Goal: Transaction & Acquisition: Purchase product/service

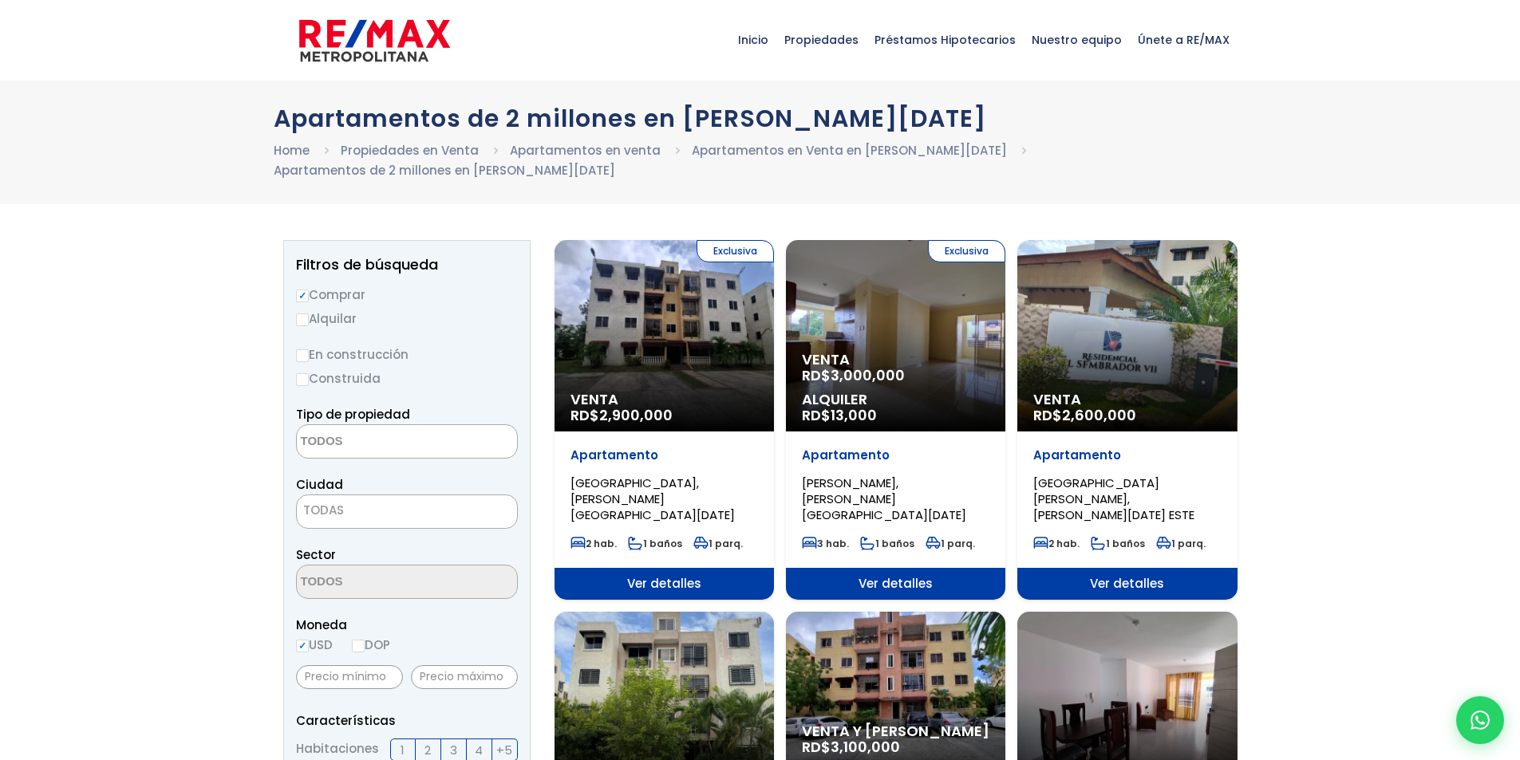
select select
click at [911, 363] on span "Venta" at bounding box center [895, 360] width 187 height 16
click at [905, 353] on span "Venta" at bounding box center [895, 360] width 187 height 16
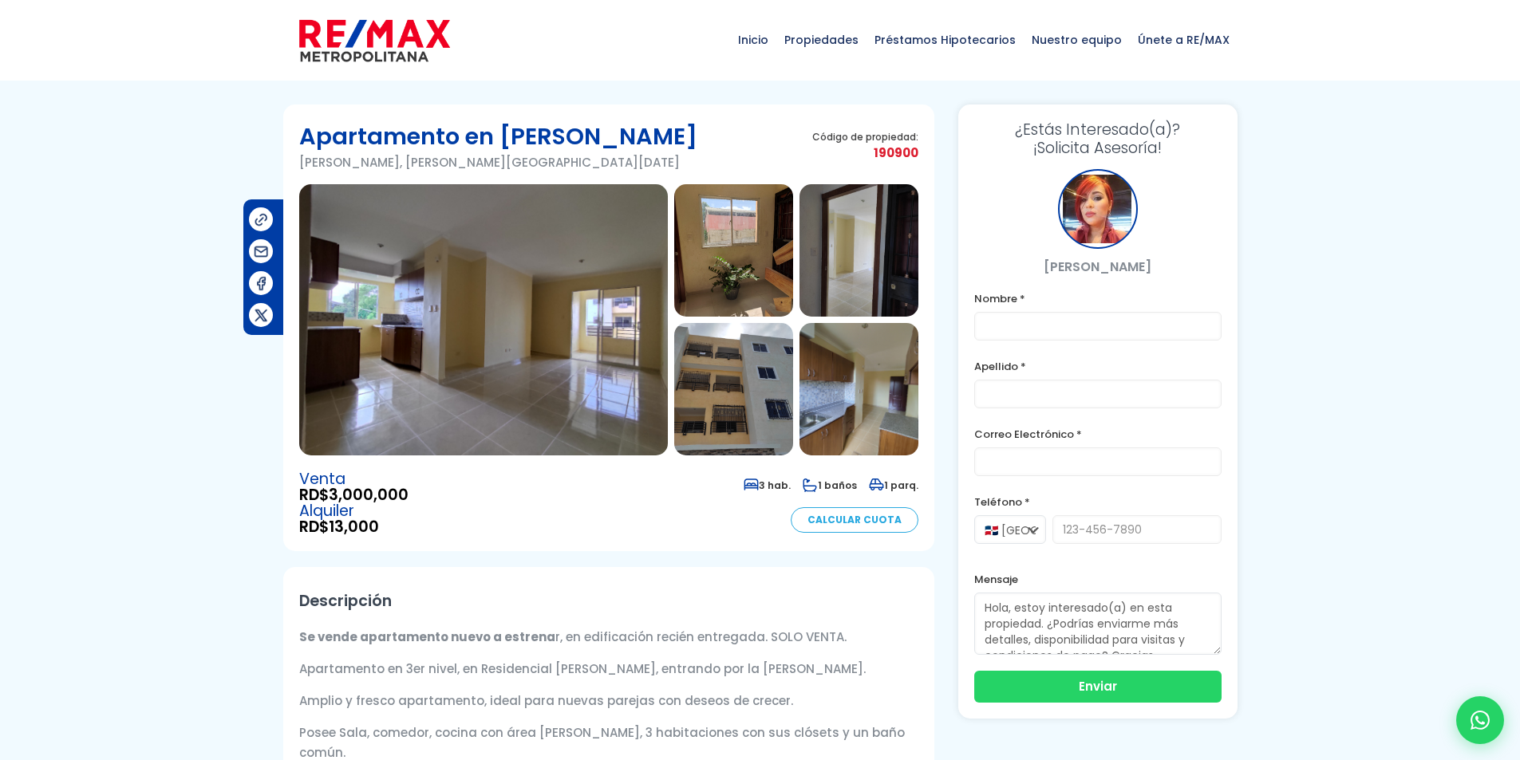
click at [696, 259] on img at bounding box center [733, 250] width 119 height 132
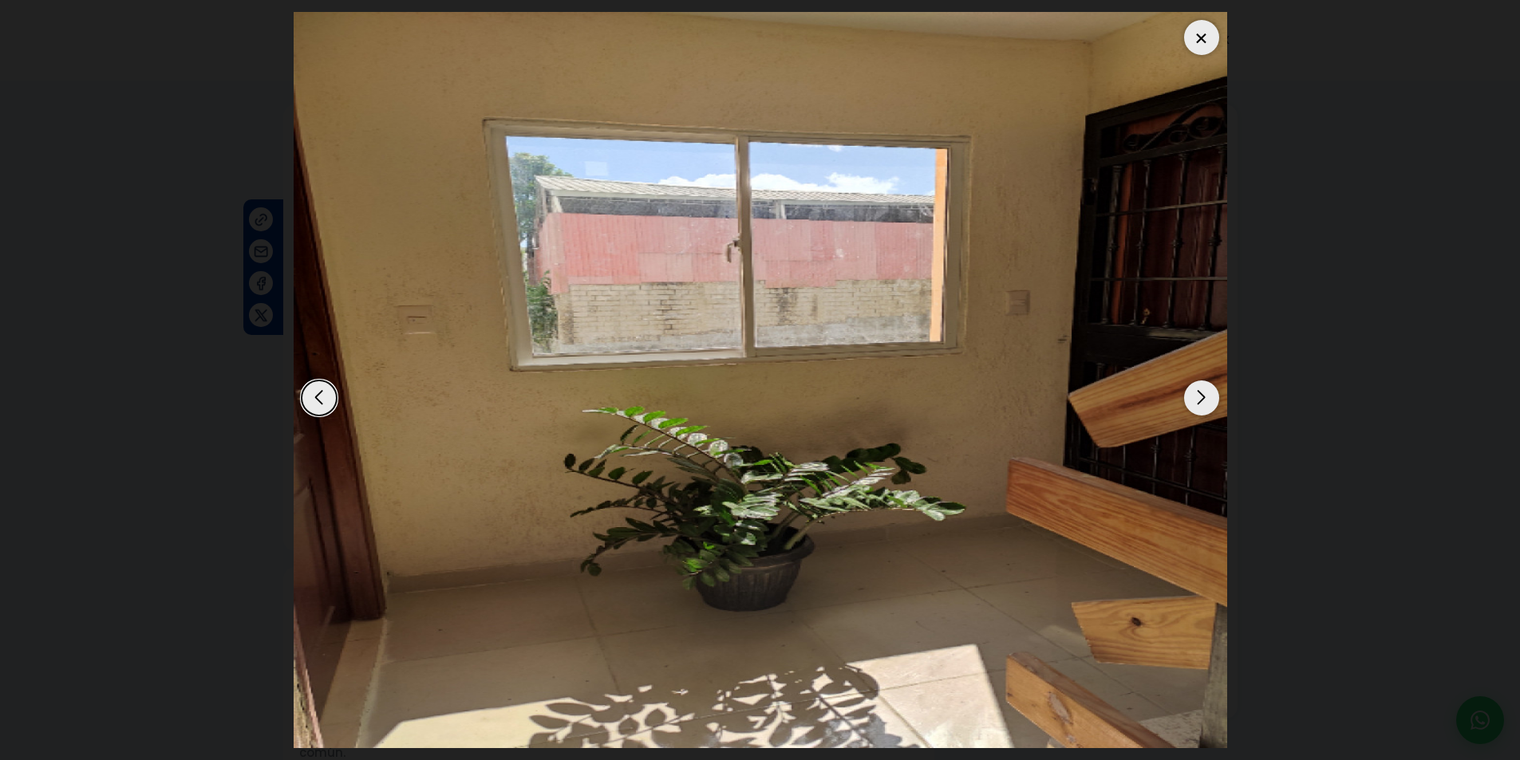
click at [1190, 403] on div "Next slide" at bounding box center [1201, 398] width 35 height 35
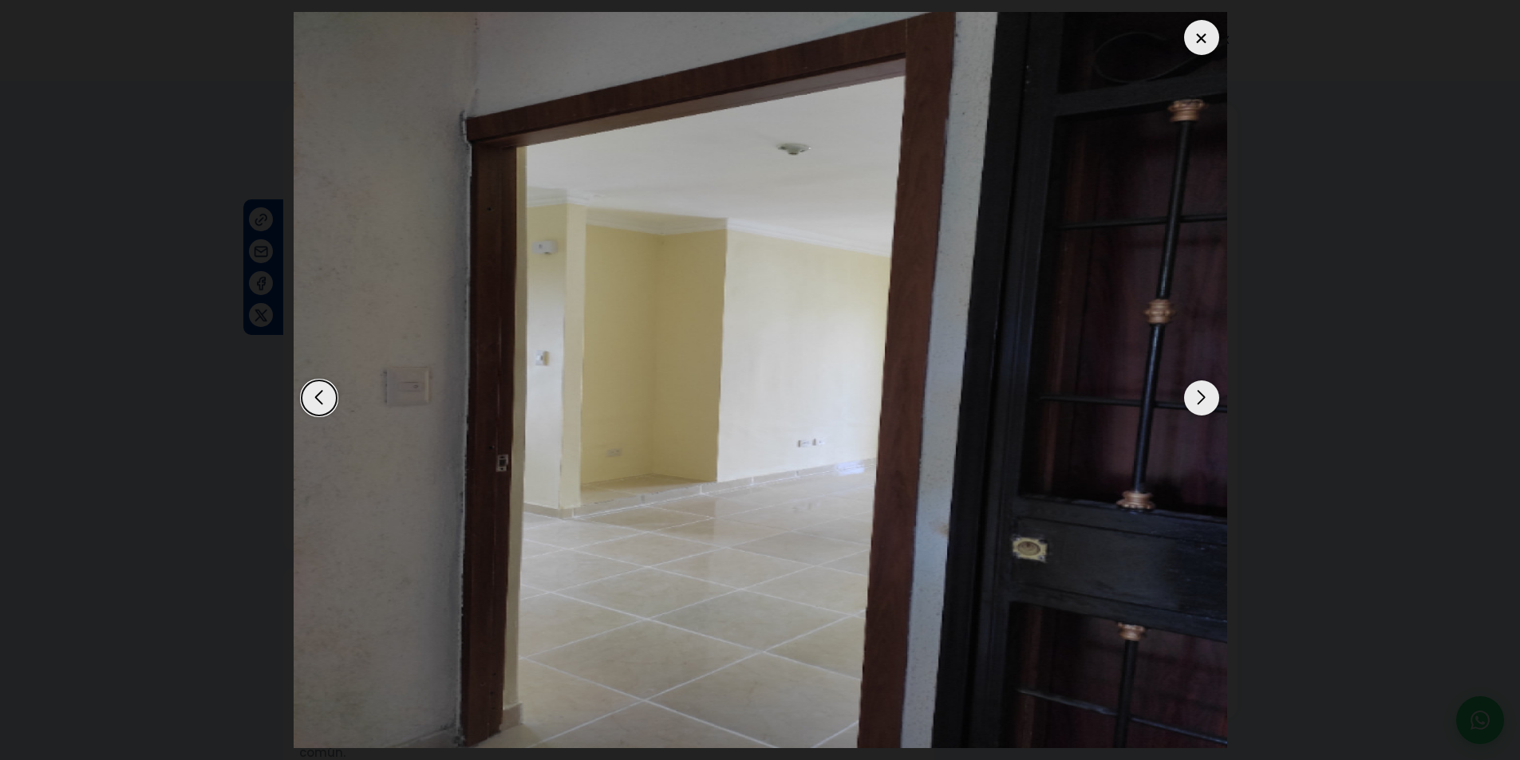
click at [1190, 403] on div "Next slide" at bounding box center [1201, 398] width 35 height 35
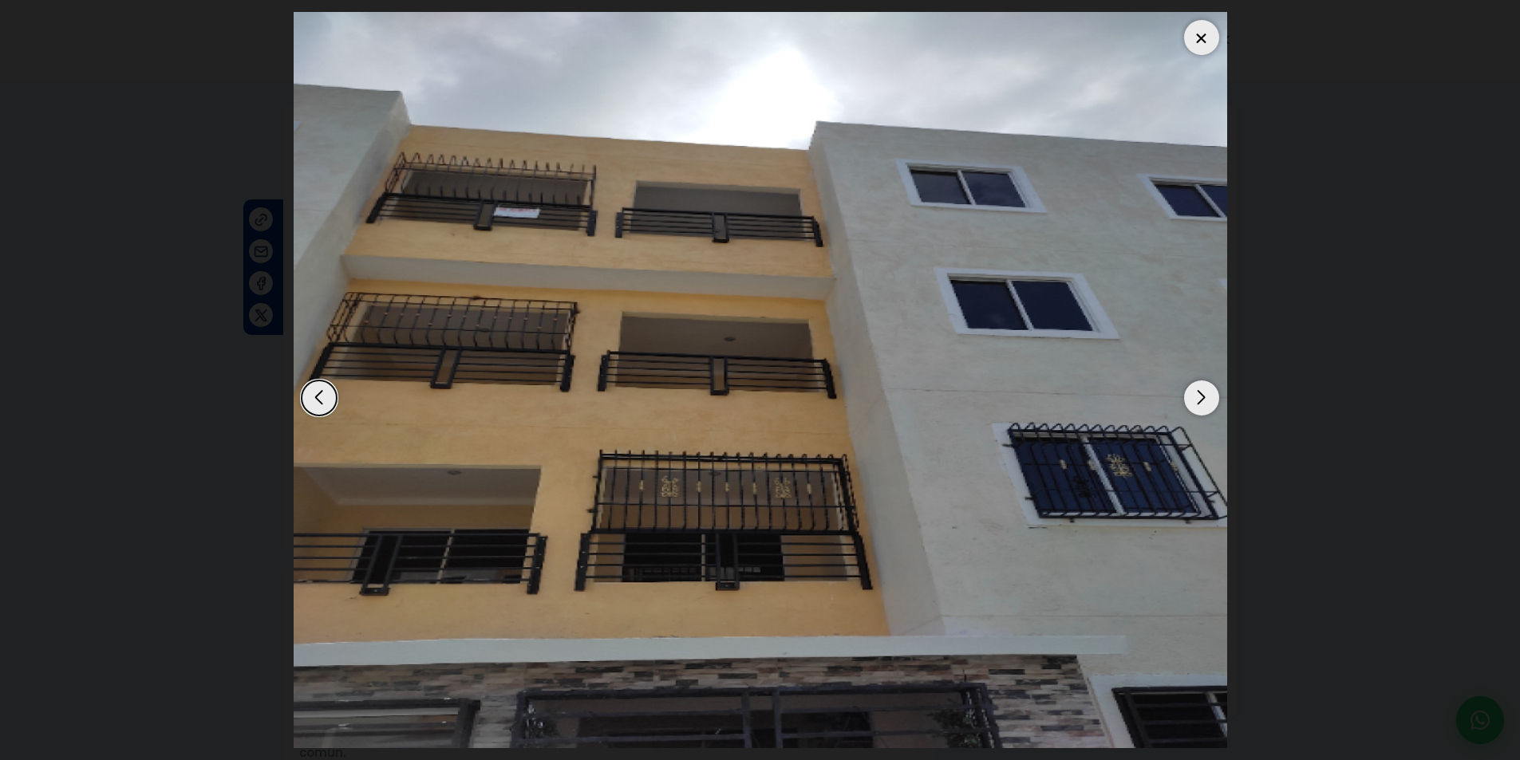
click at [1190, 403] on div "Next slide" at bounding box center [1201, 398] width 35 height 35
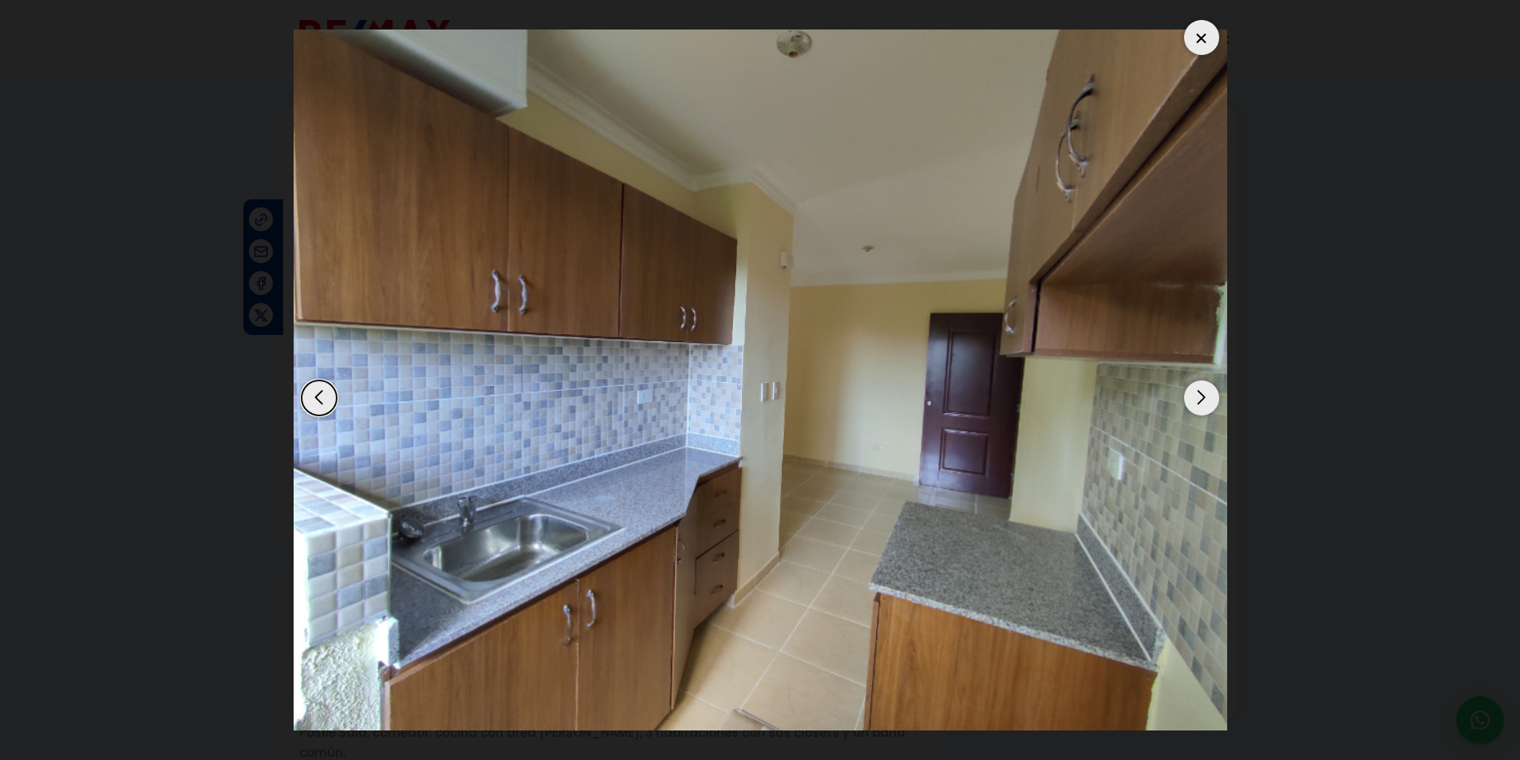
click at [1190, 403] on div "Next slide" at bounding box center [1201, 398] width 35 height 35
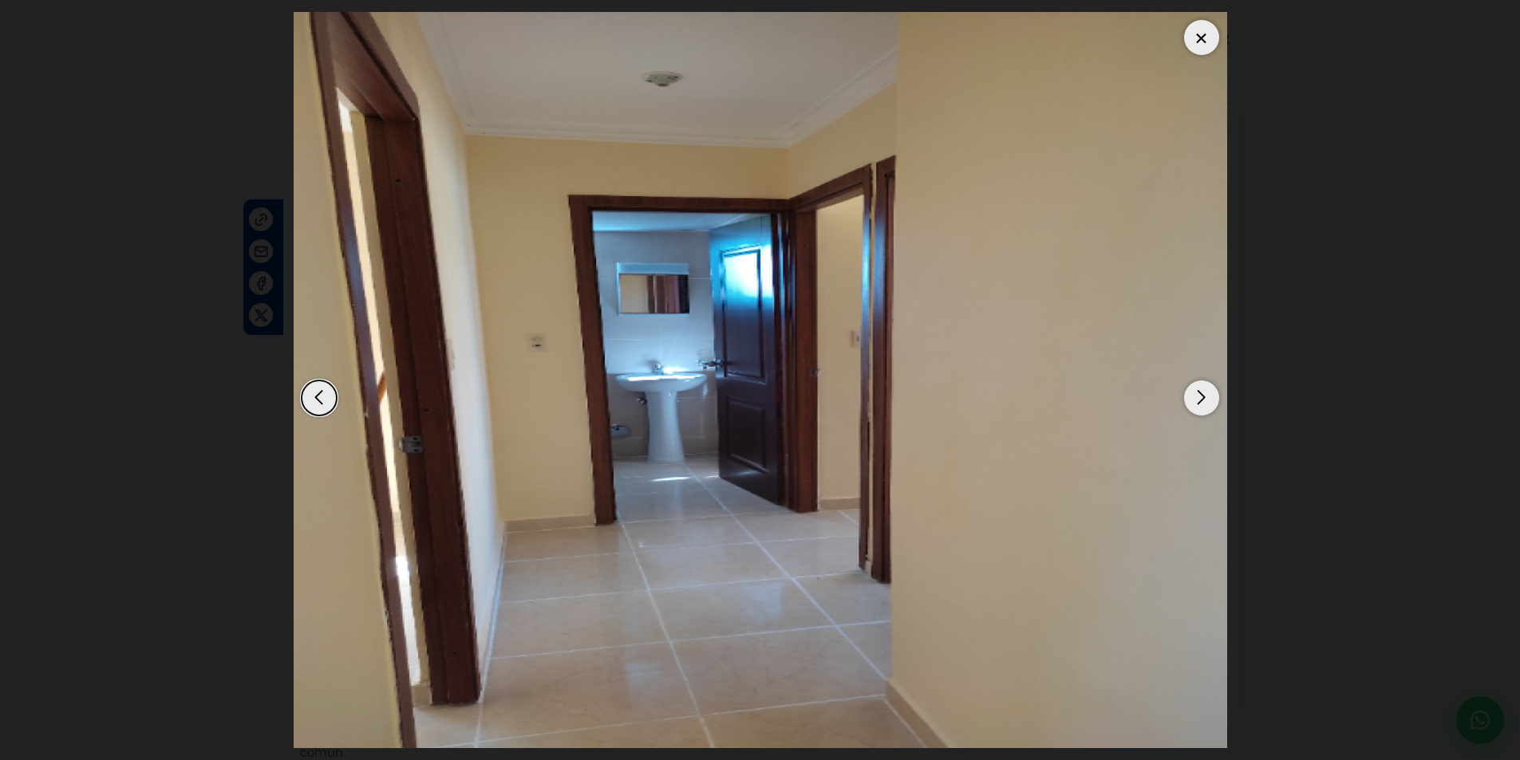
click at [1190, 403] on div "Next slide" at bounding box center [1201, 398] width 35 height 35
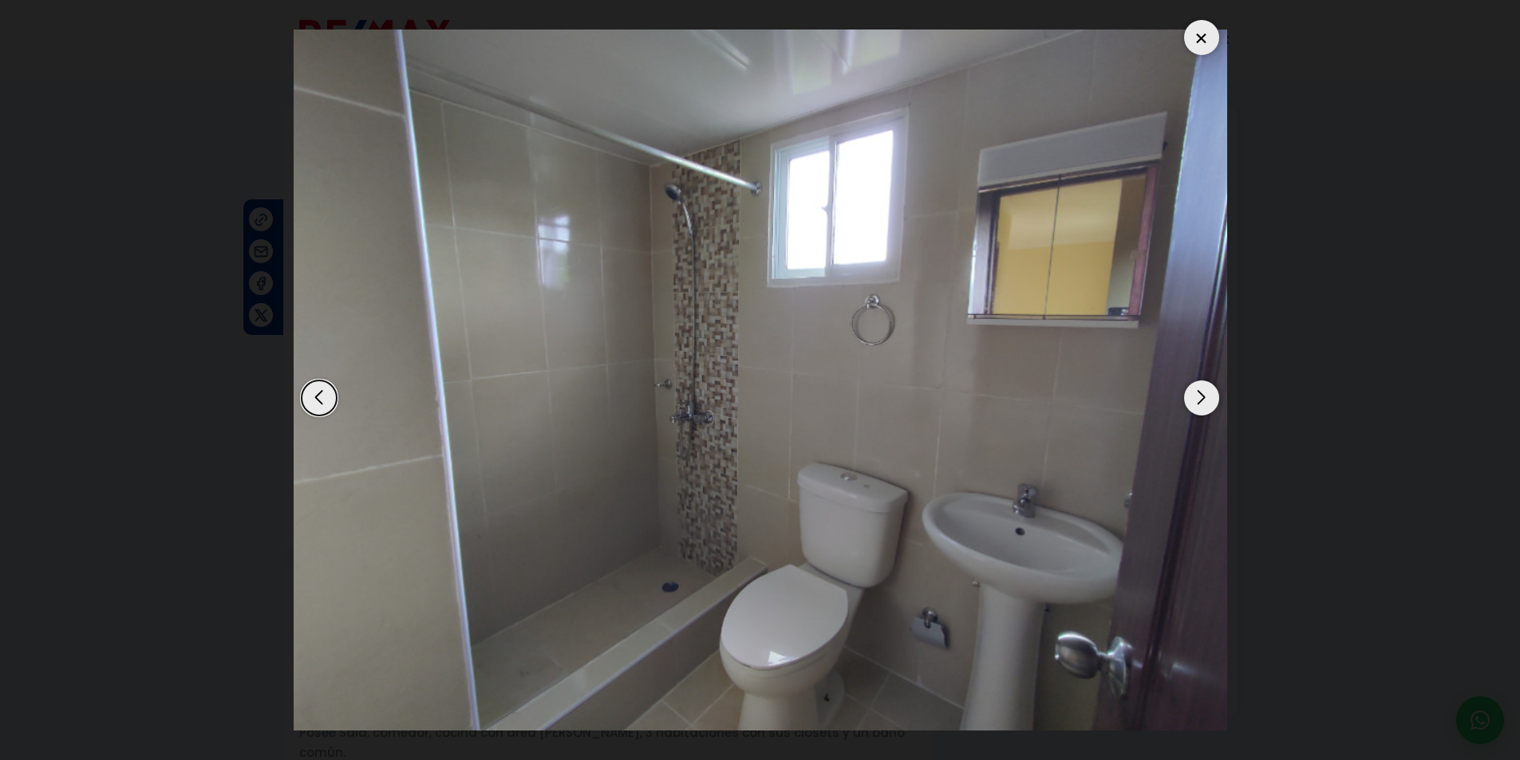
click at [1190, 403] on div "Next slide" at bounding box center [1201, 398] width 35 height 35
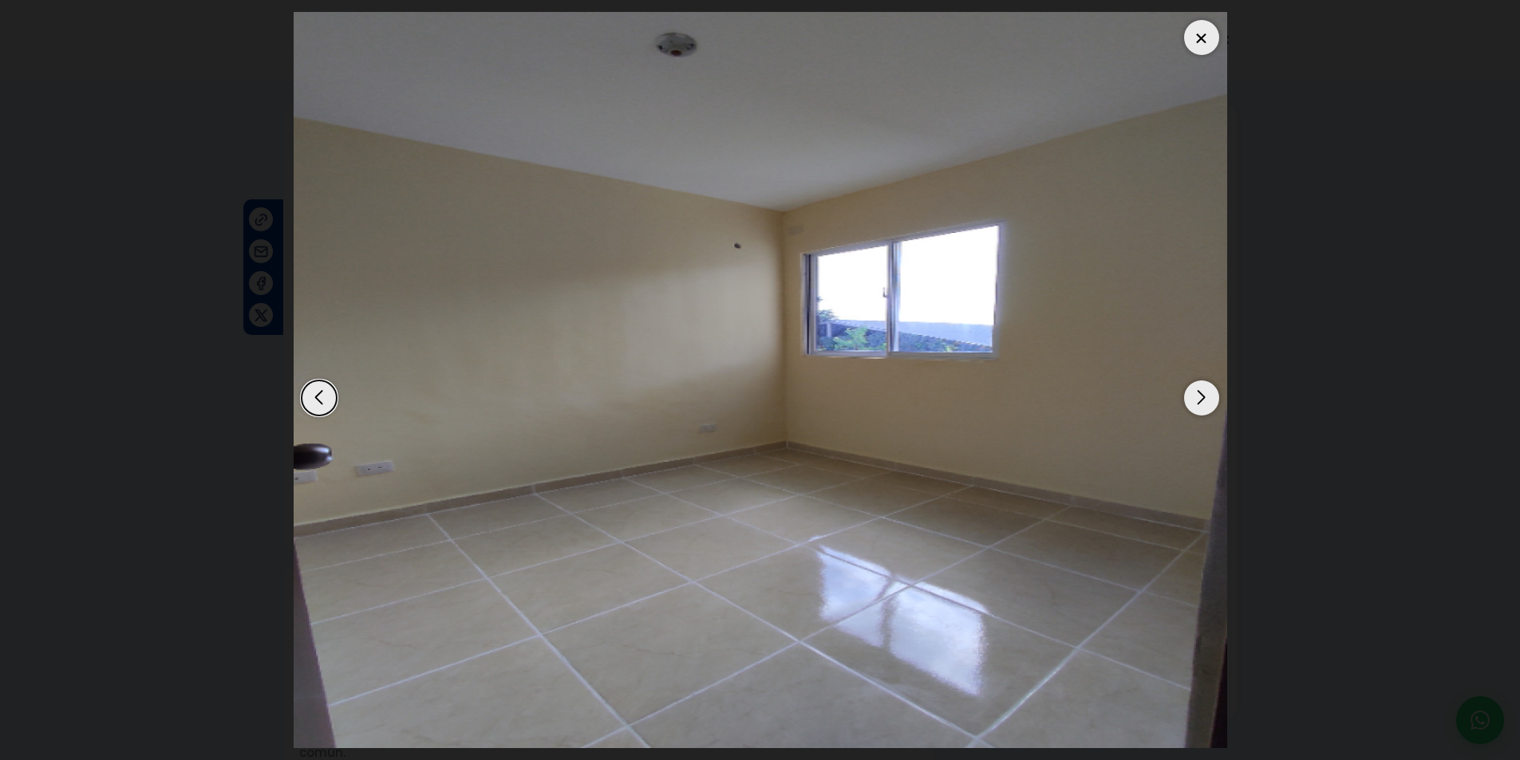
click at [1190, 403] on div "Next slide" at bounding box center [1201, 398] width 35 height 35
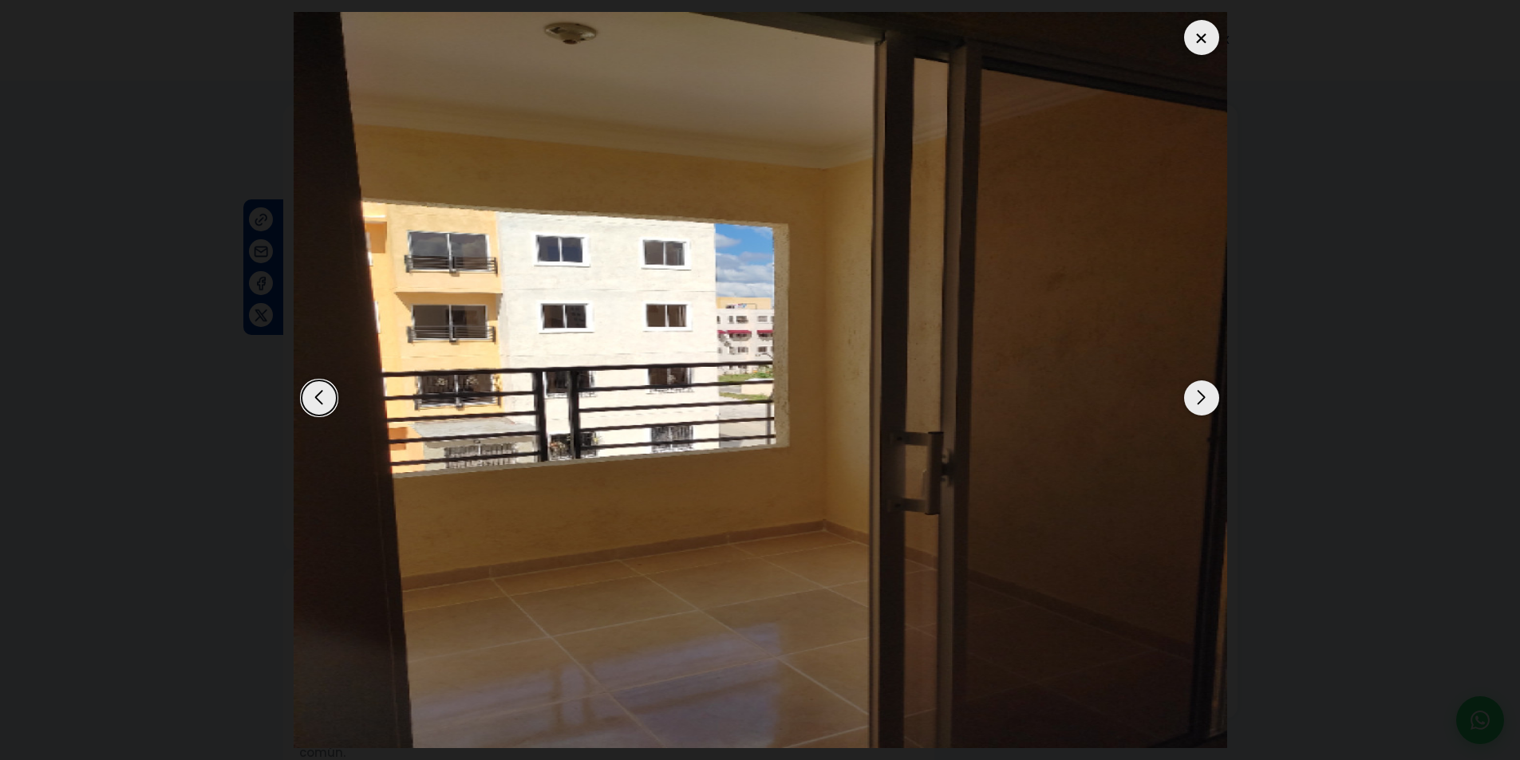
click at [1189, 403] on div "Next slide" at bounding box center [1201, 398] width 35 height 35
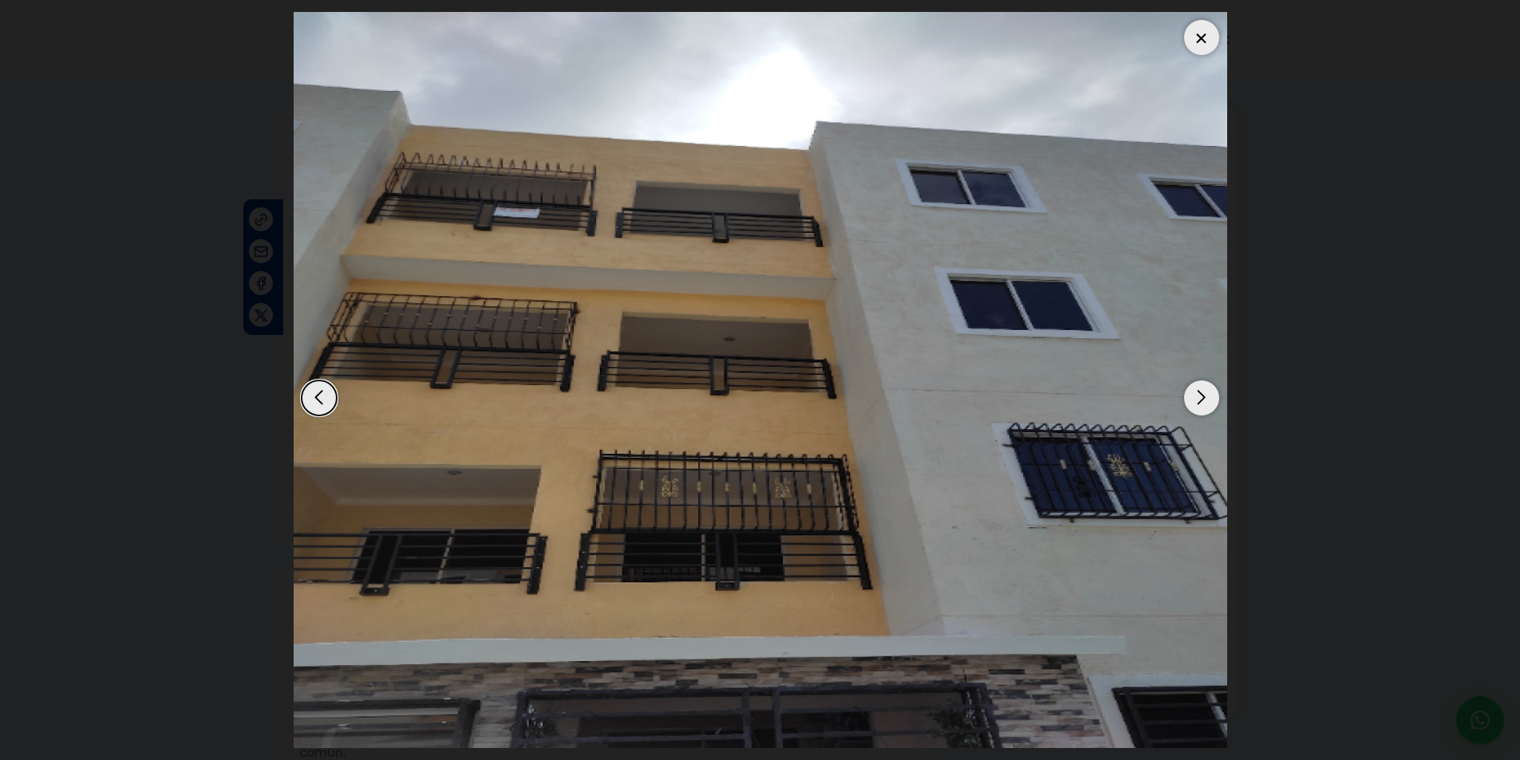
click at [1189, 403] on div "Next slide" at bounding box center [1201, 398] width 35 height 35
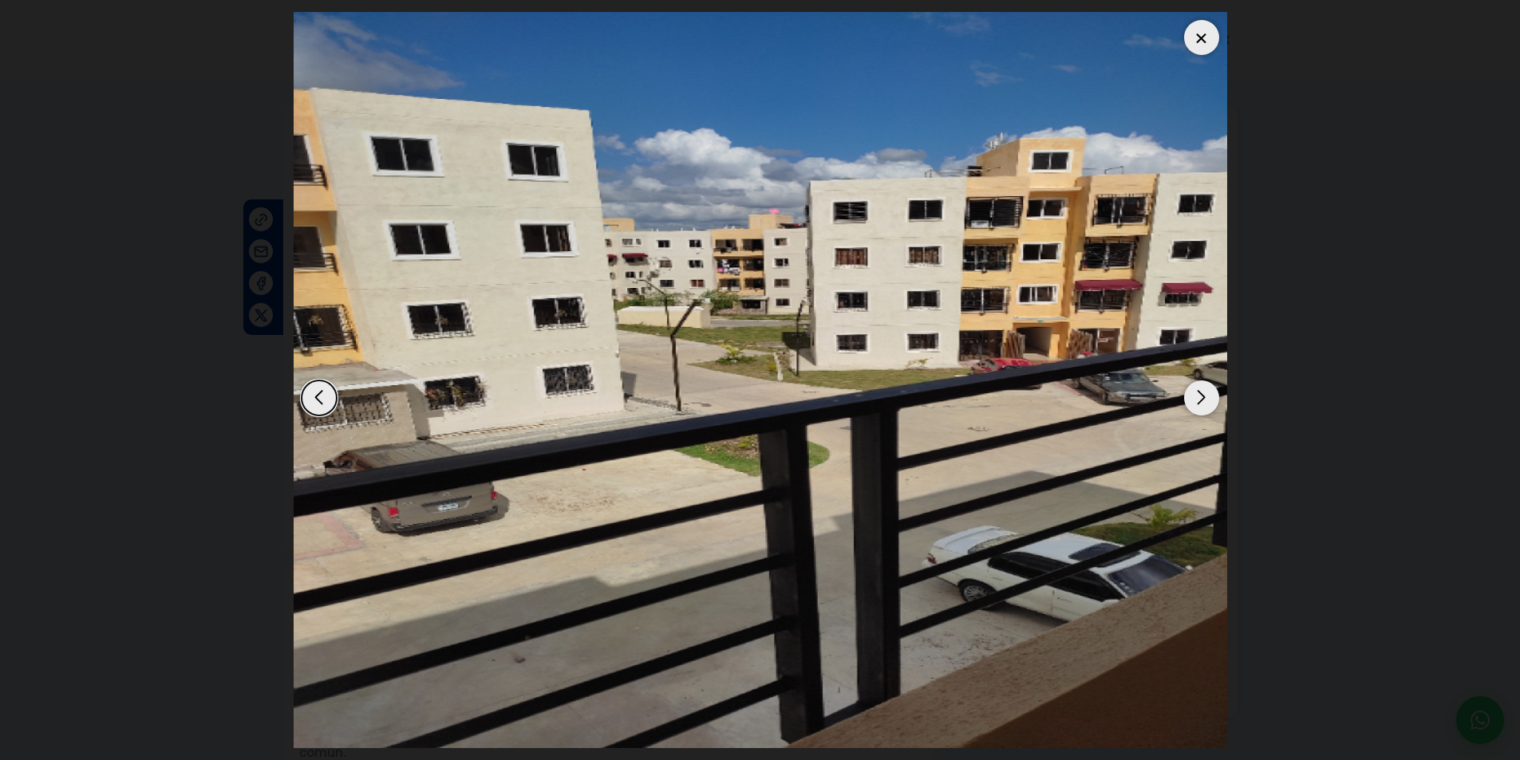
click at [1189, 403] on div "Next slide" at bounding box center [1201, 398] width 35 height 35
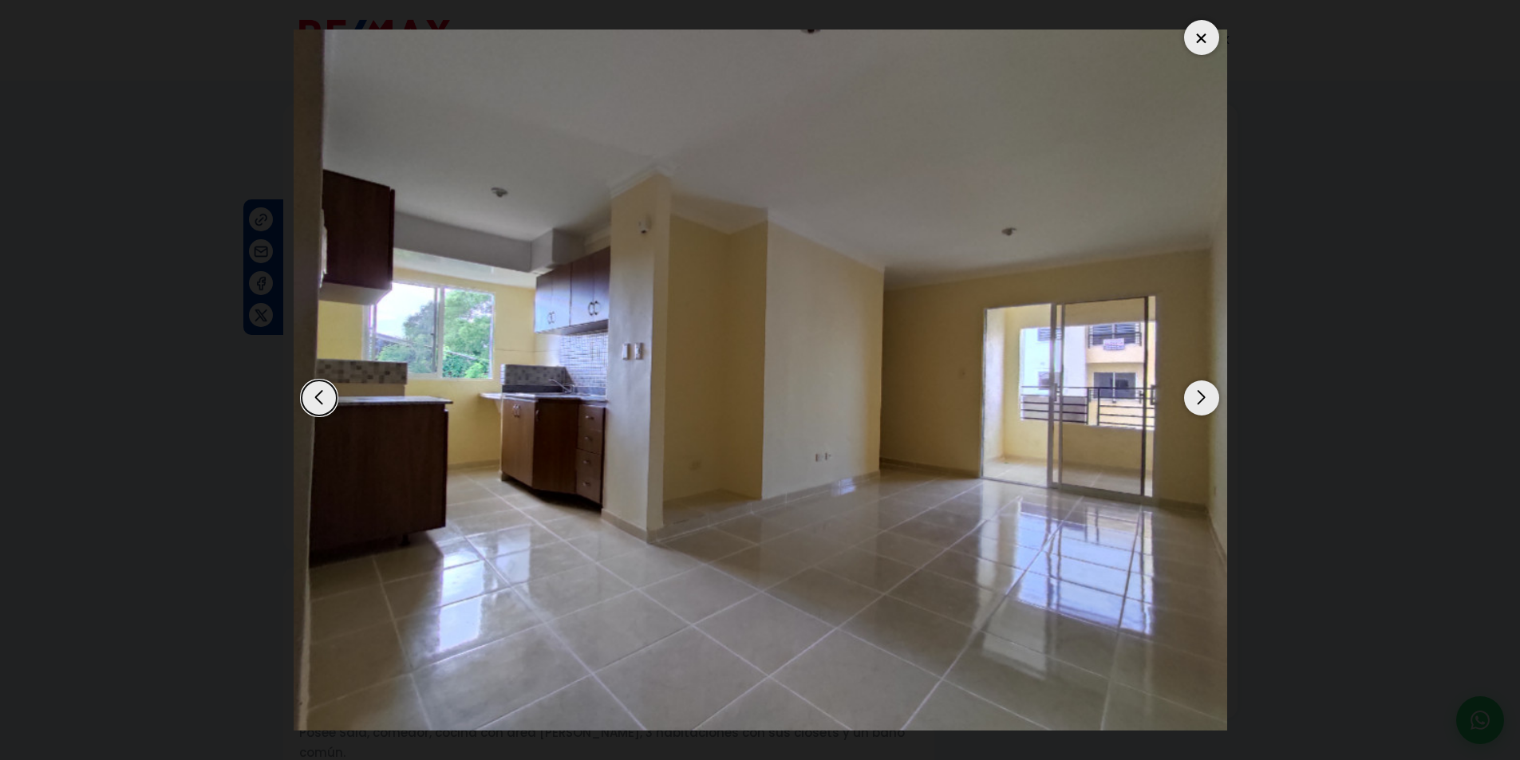
click at [1189, 403] on div "Next slide" at bounding box center [1201, 398] width 35 height 35
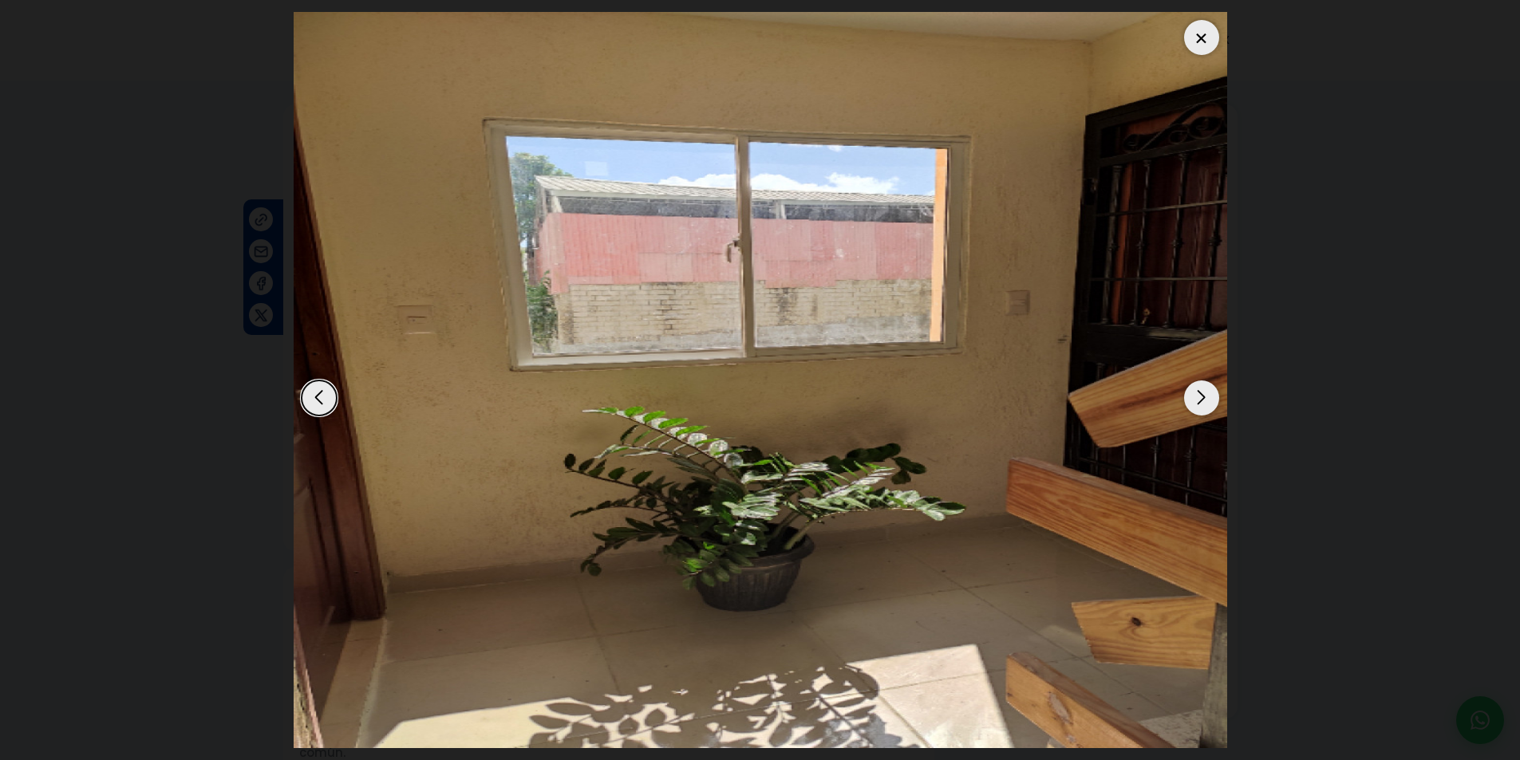
click at [1189, 403] on div "Next slide" at bounding box center [1201, 398] width 35 height 35
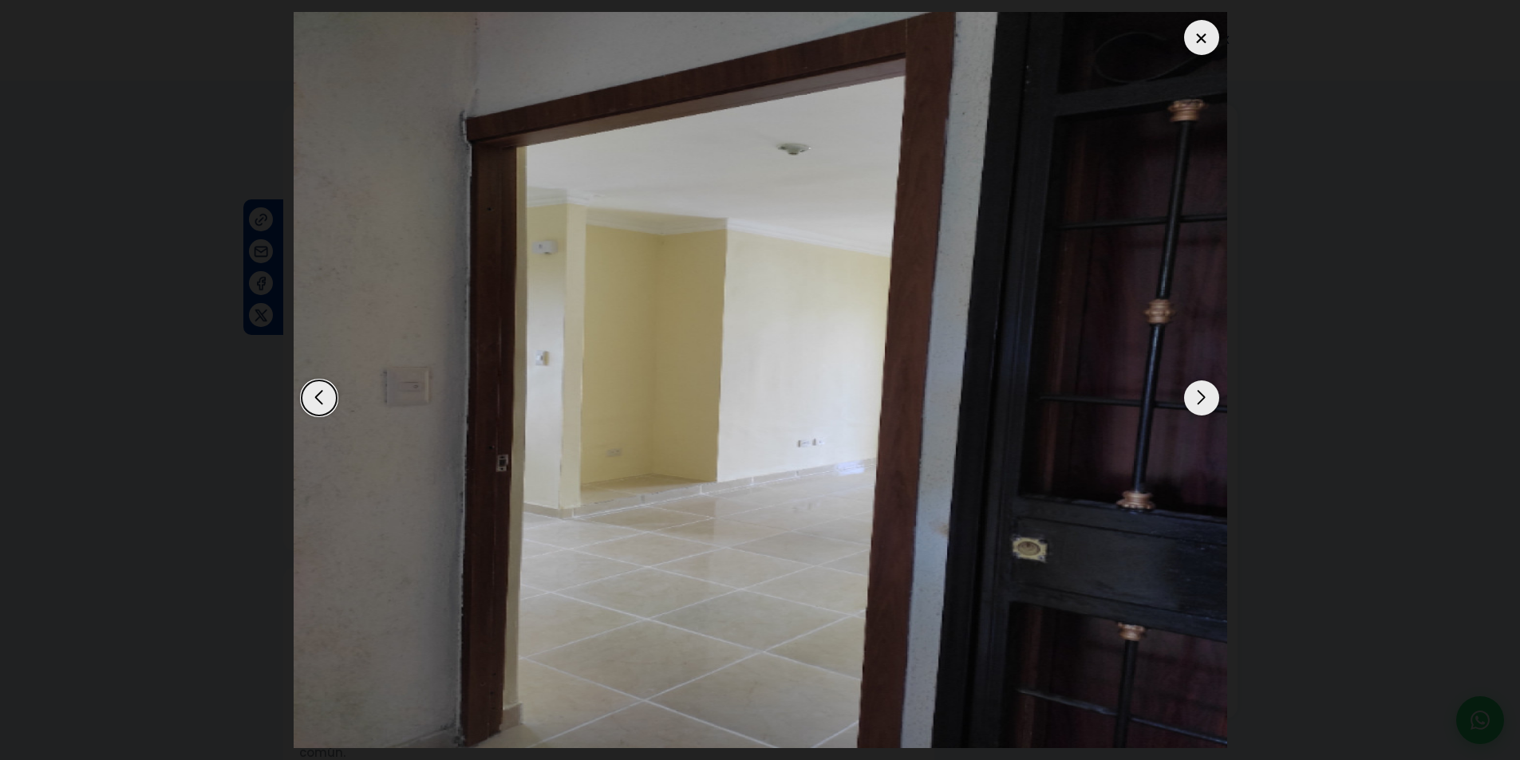
click at [1189, 403] on div "Next slide" at bounding box center [1201, 398] width 35 height 35
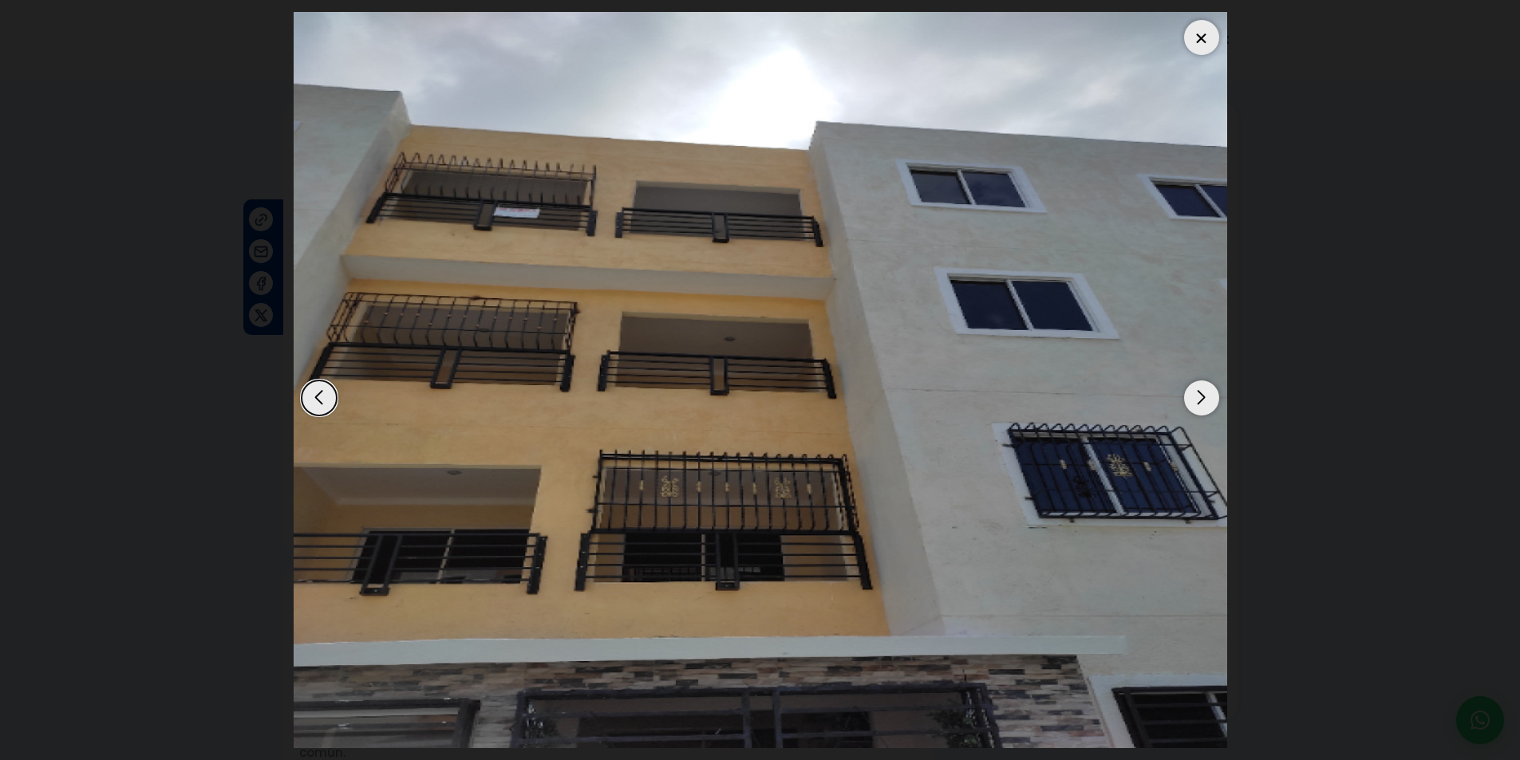
click at [1188, 403] on div "Next slide" at bounding box center [1201, 398] width 35 height 35
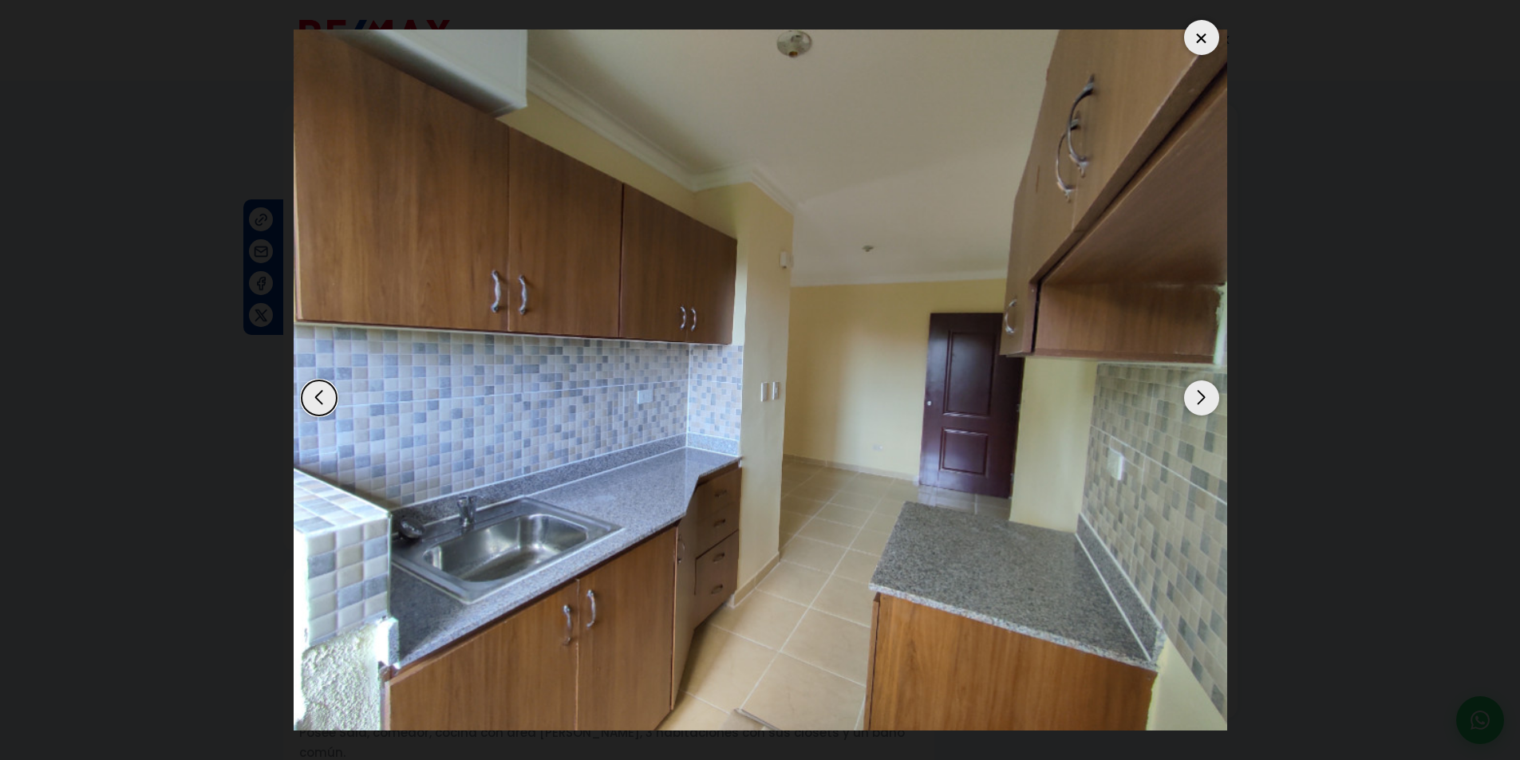
click at [1188, 403] on div "Next slide" at bounding box center [1201, 398] width 35 height 35
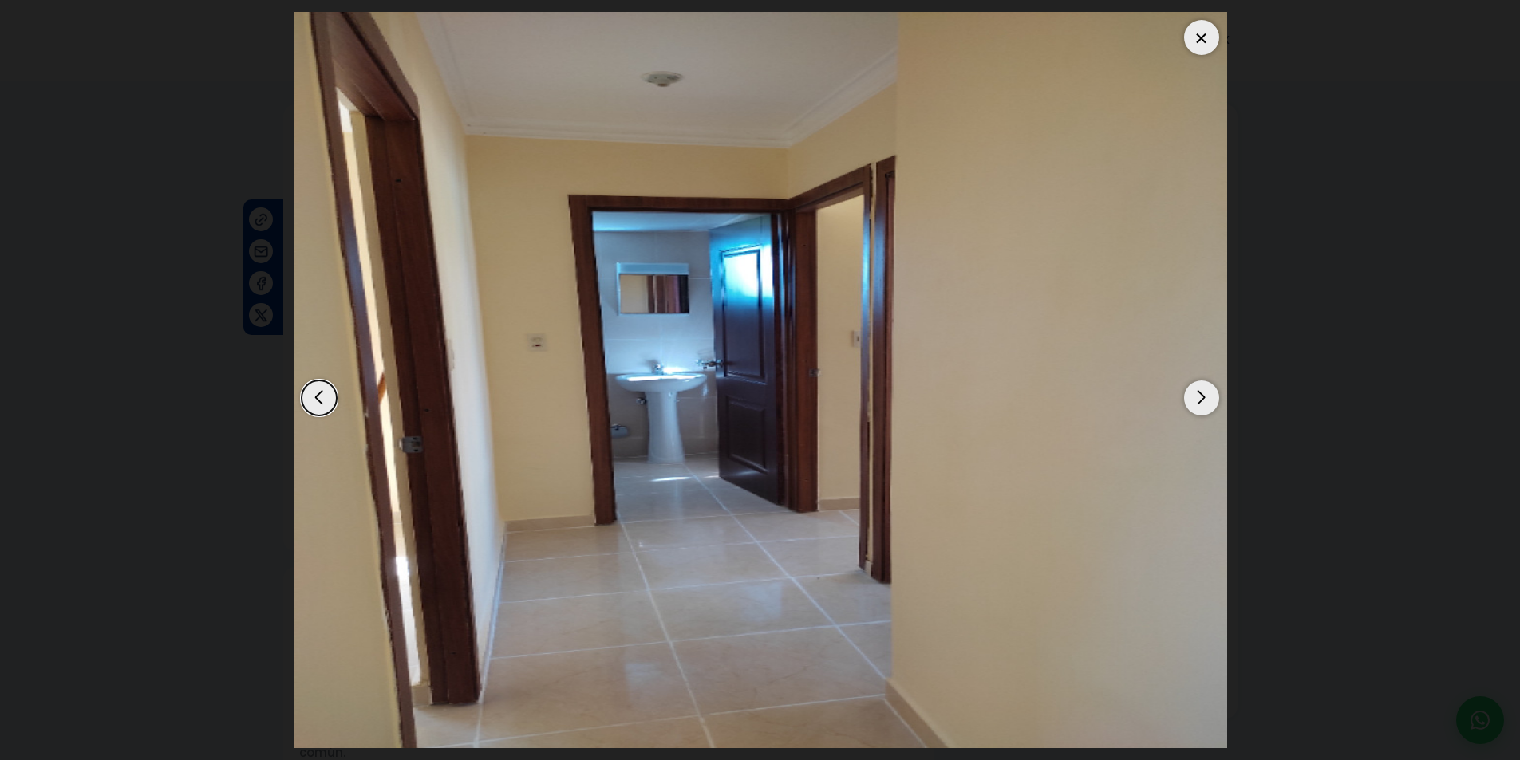
click at [1188, 403] on div "Next slide" at bounding box center [1201, 398] width 35 height 35
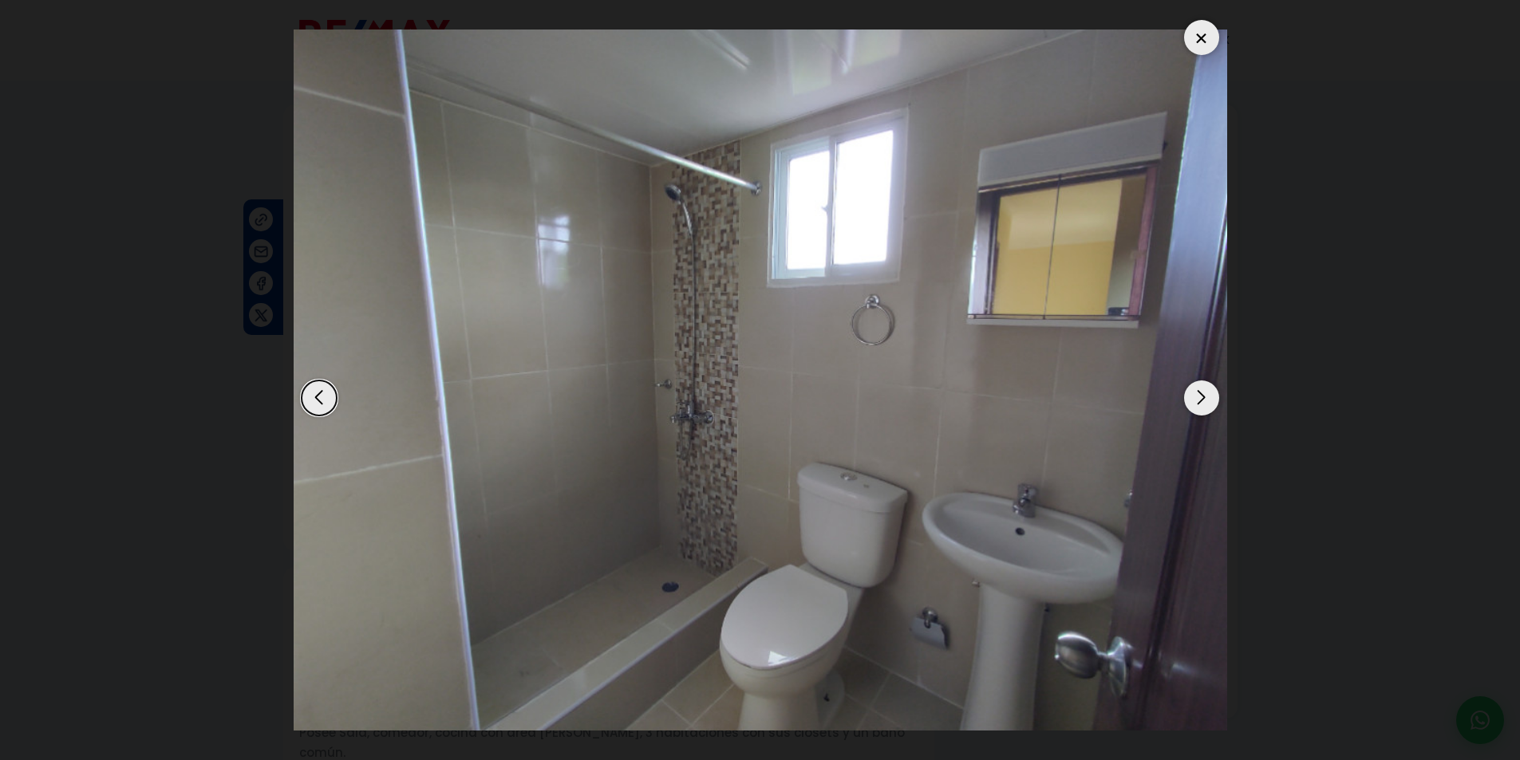
click at [1188, 403] on div "Next slide" at bounding box center [1201, 398] width 35 height 35
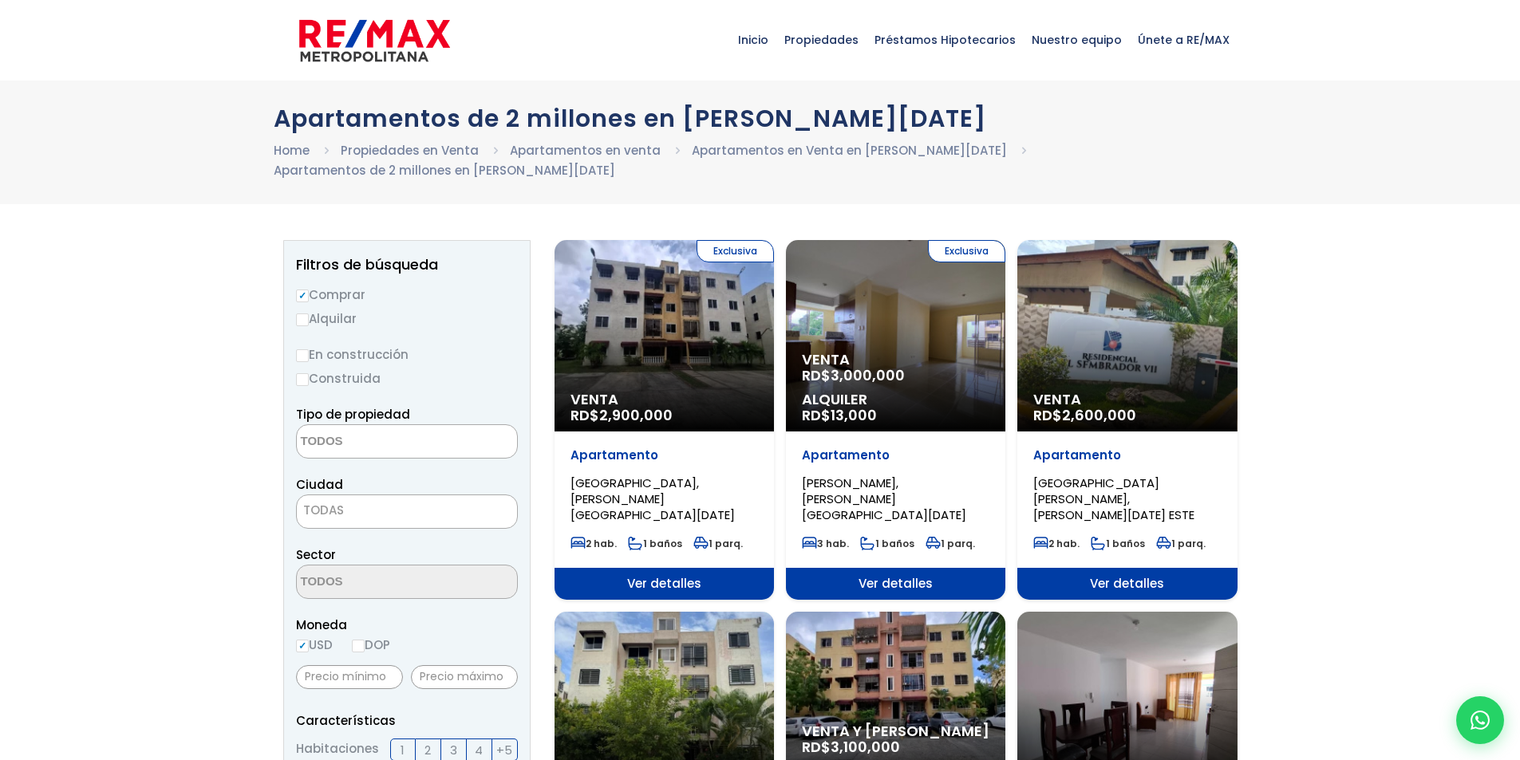
select select
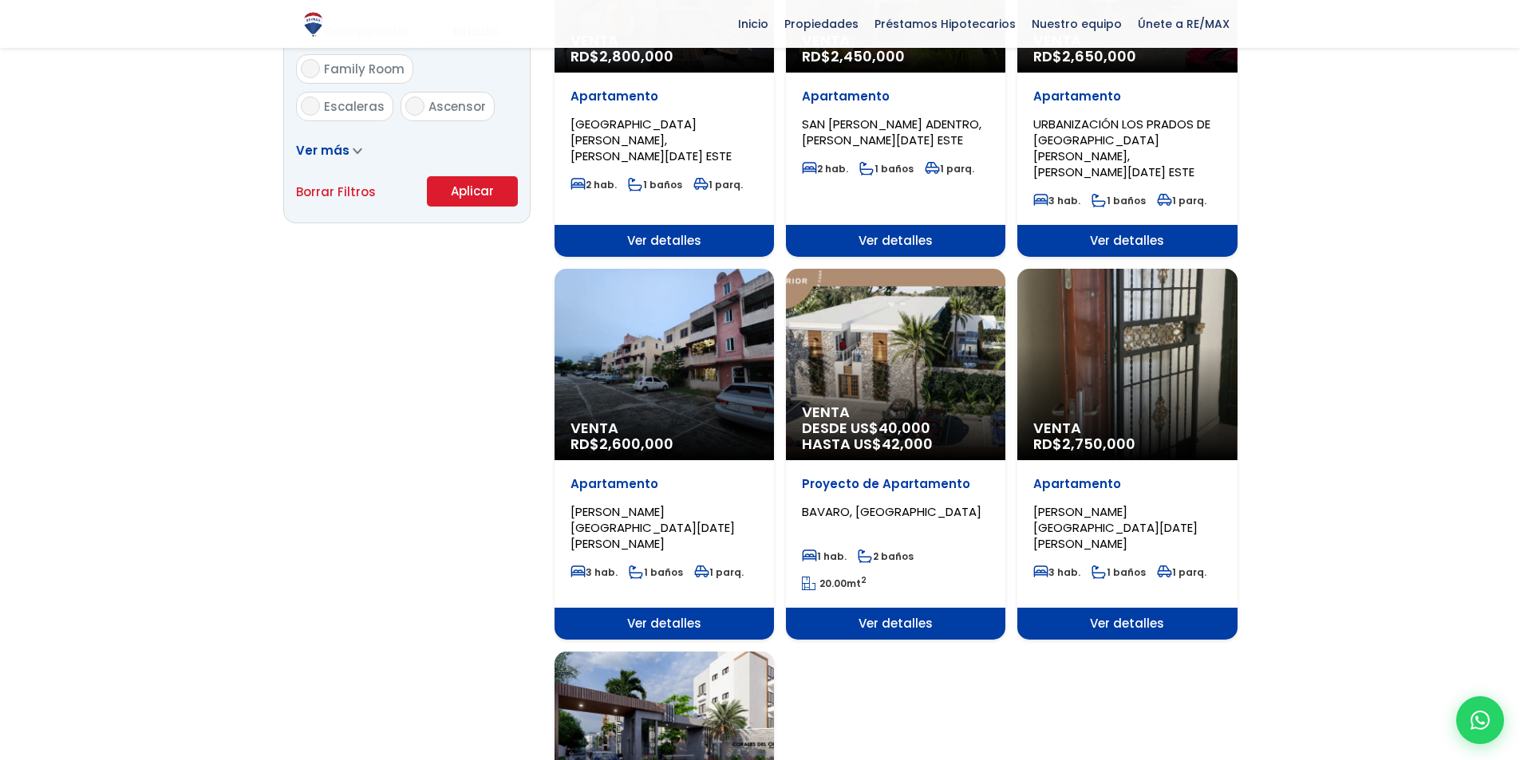
scroll to position [1117, 0]
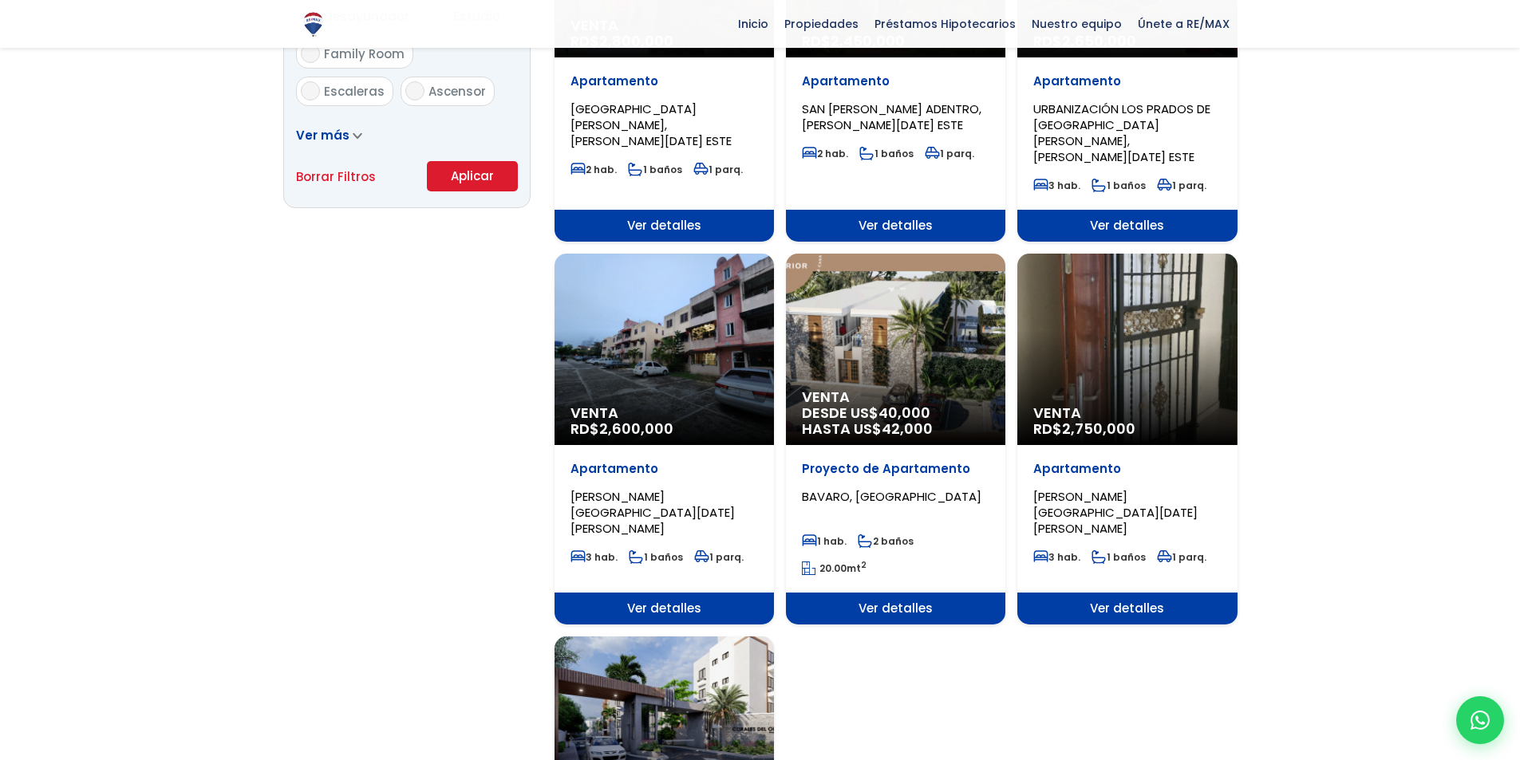
click at [687, 290] on div "Venta RD$ 2,600,000" at bounding box center [663, 349] width 219 height 191
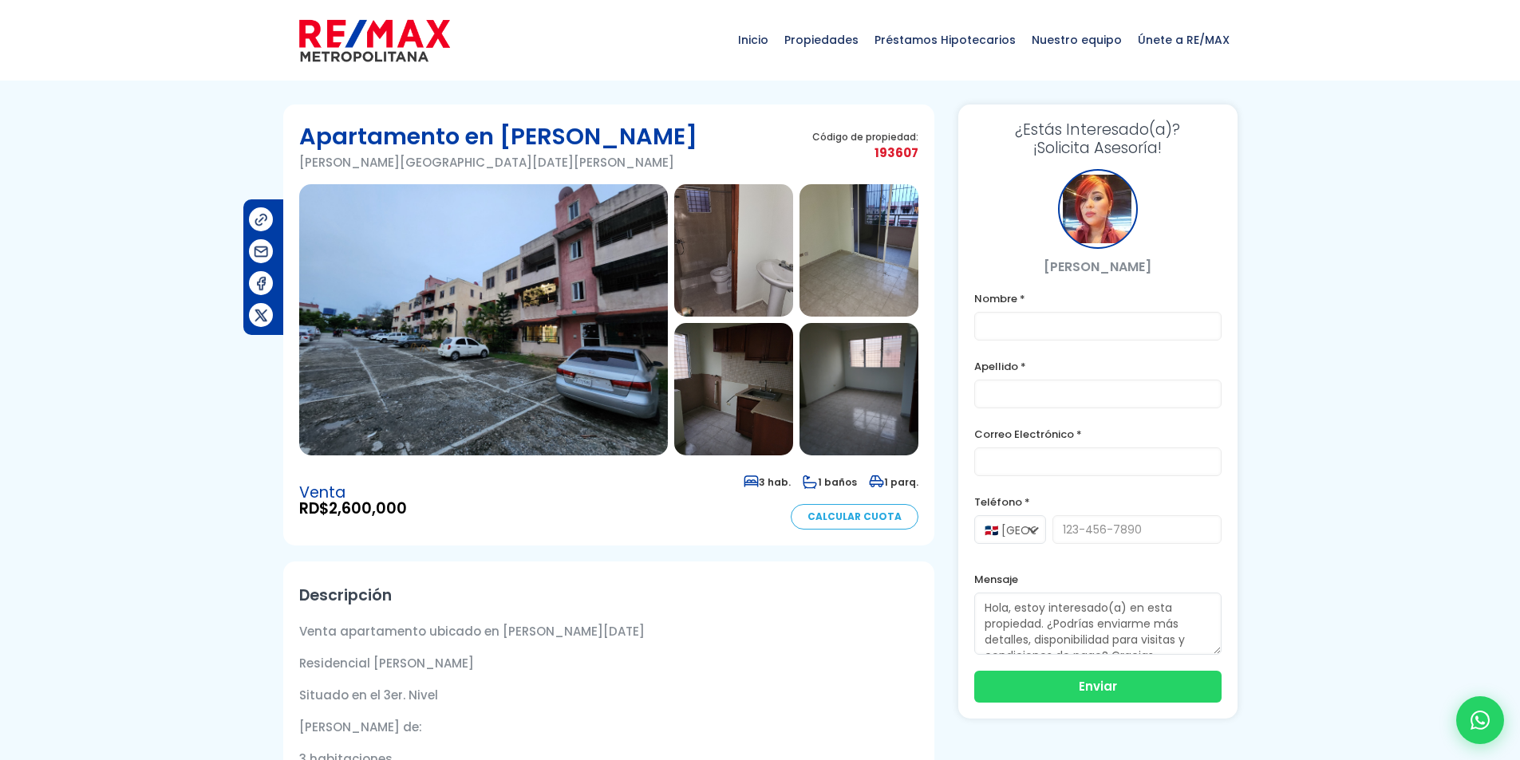
click at [750, 278] on img at bounding box center [733, 250] width 119 height 132
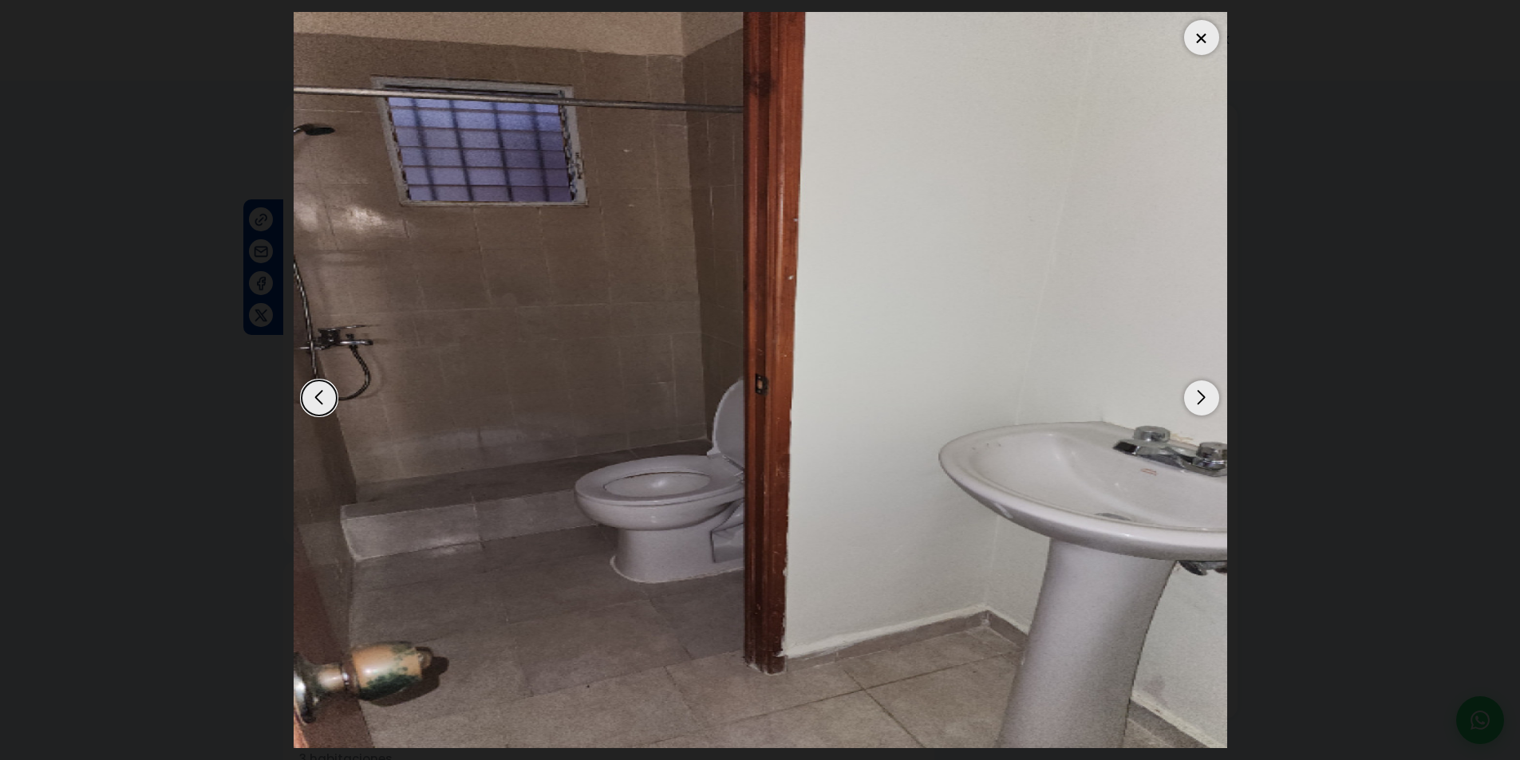
click at [1194, 400] on div "Next slide" at bounding box center [1201, 398] width 35 height 35
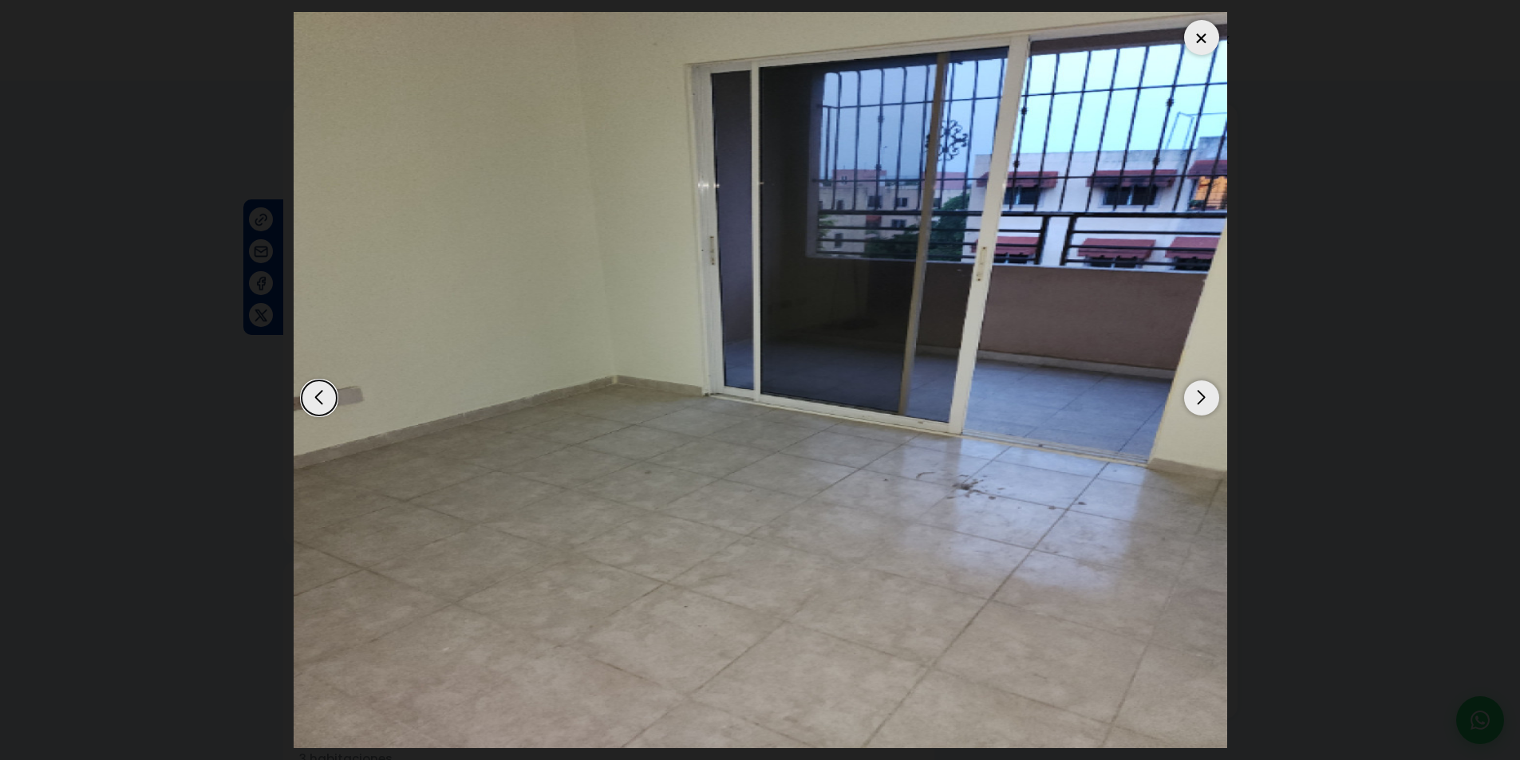
click at [1194, 400] on div "Next slide" at bounding box center [1201, 398] width 35 height 35
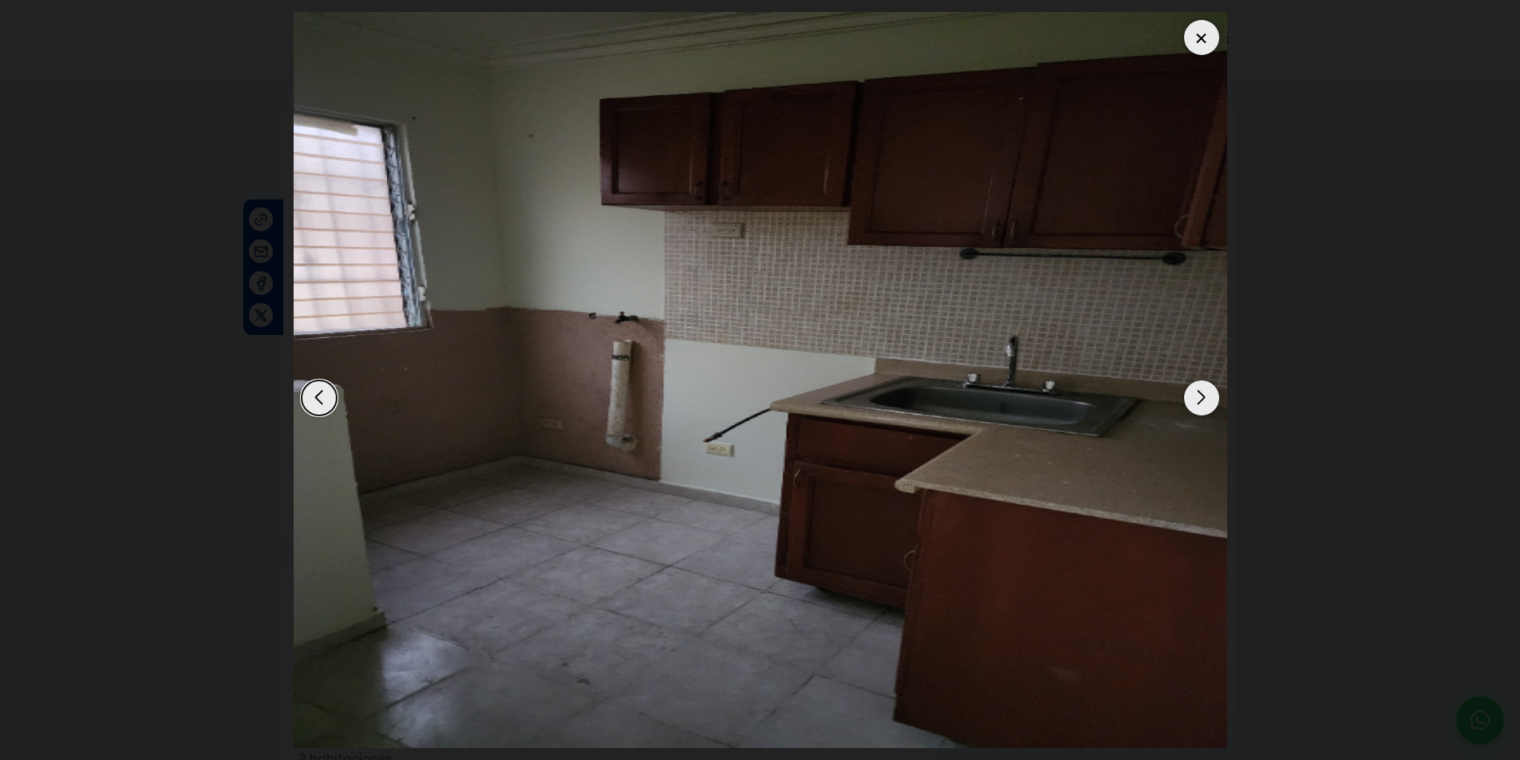
click at [1194, 400] on div "Next slide" at bounding box center [1201, 398] width 35 height 35
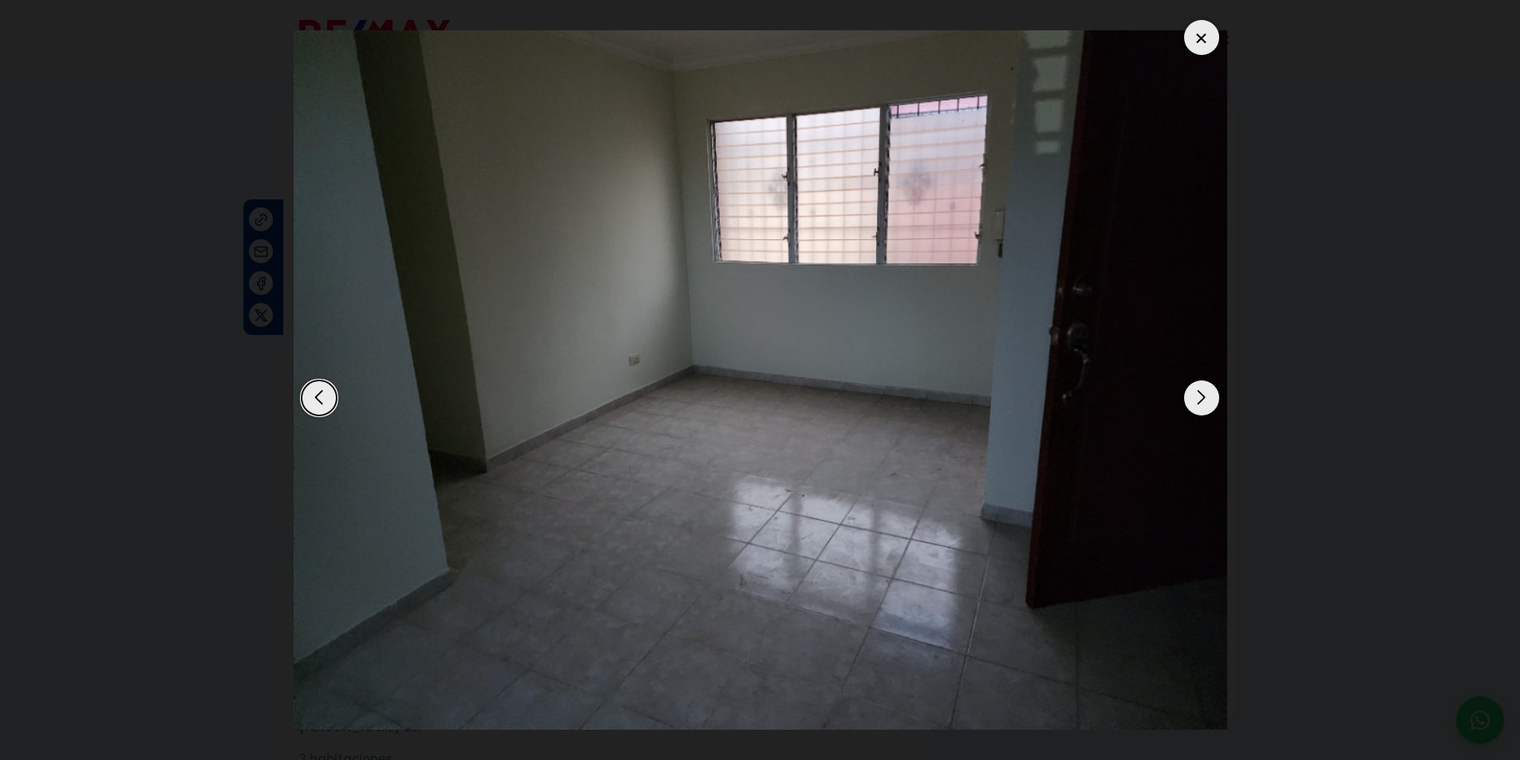
click at [1194, 400] on div "Next slide" at bounding box center [1201, 398] width 35 height 35
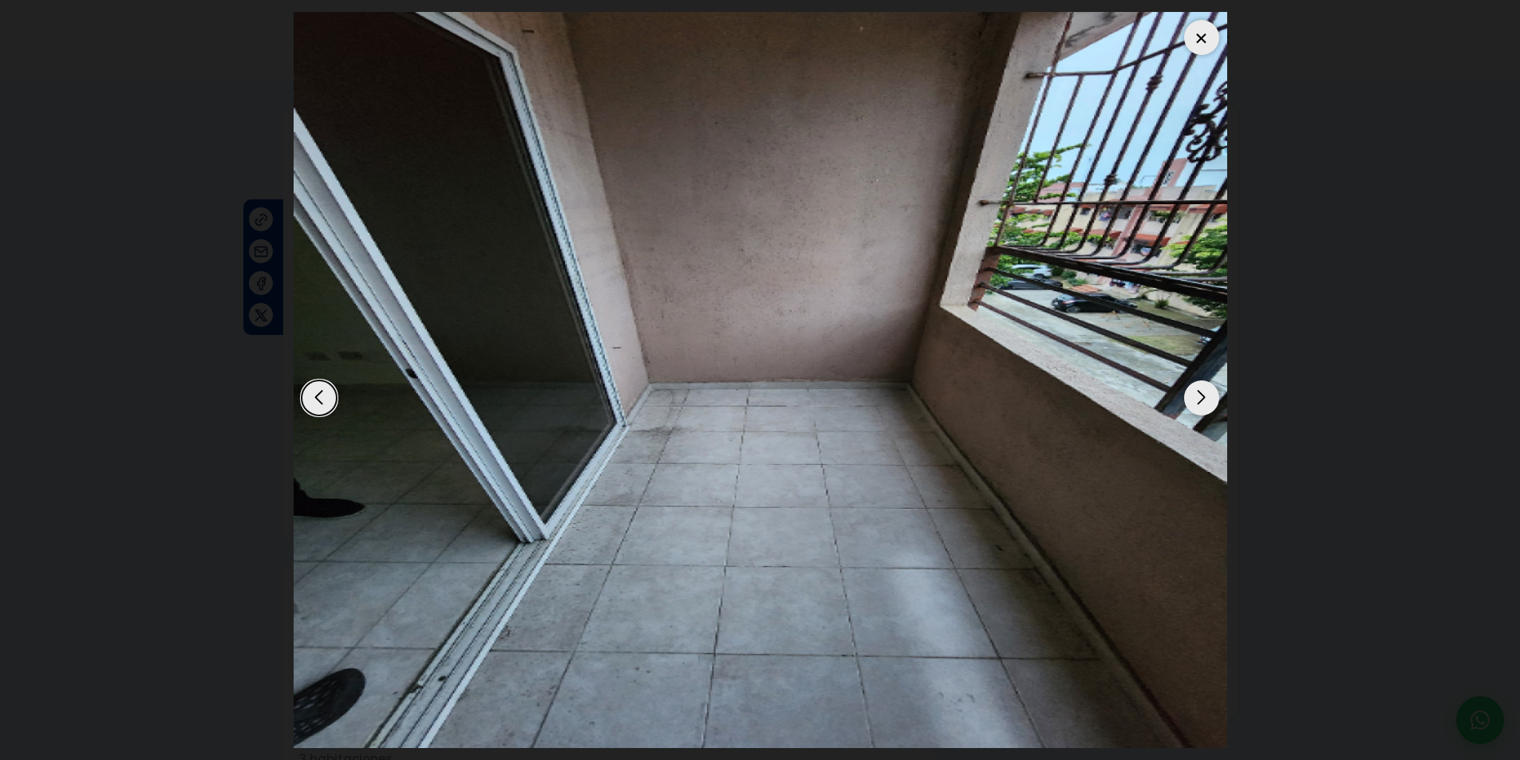
click at [1194, 400] on div "Next slide" at bounding box center [1201, 398] width 35 height 35
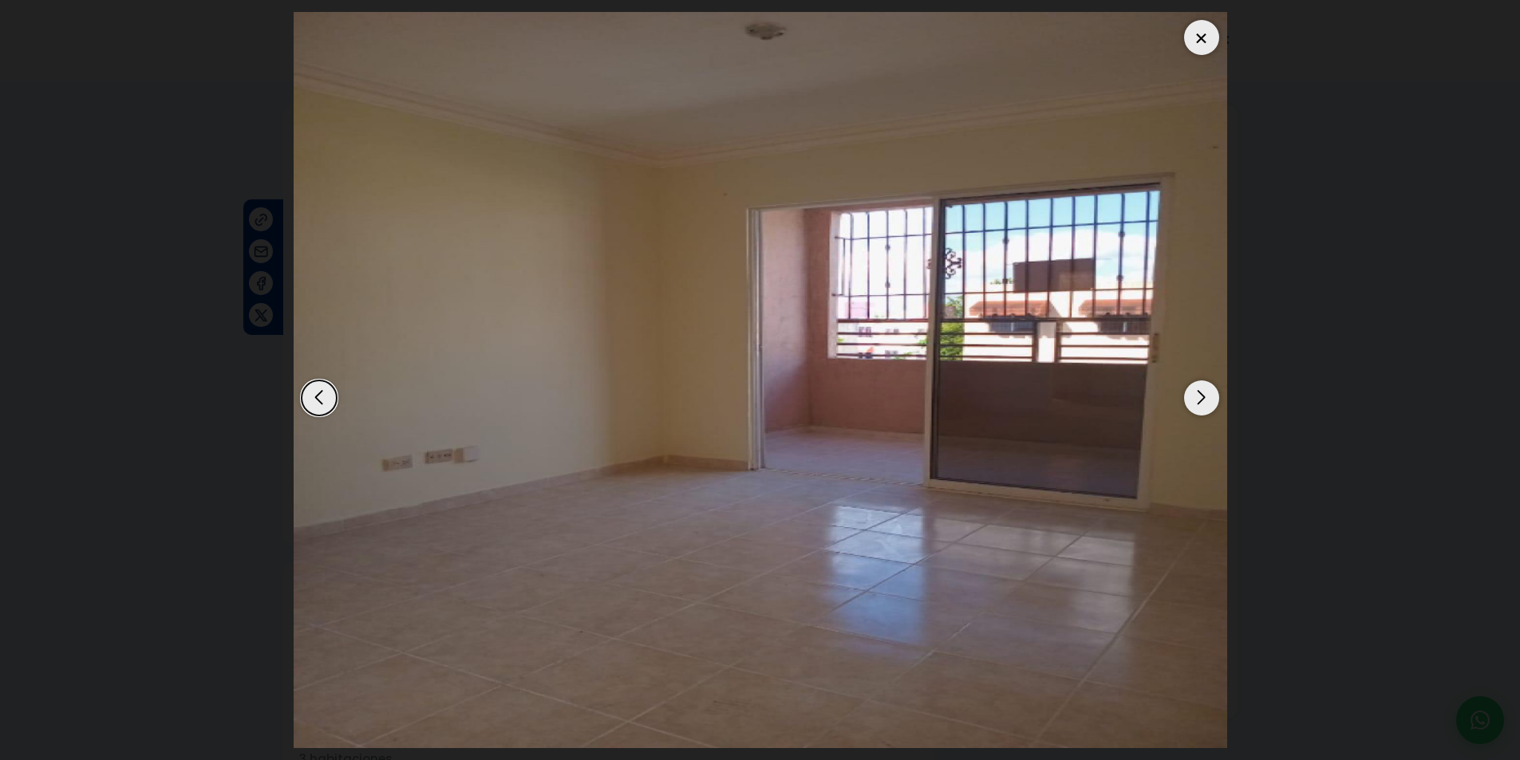
click at [1194, 400] on div "Next slide" at bounding box center [1201, 398] width 35 height 35
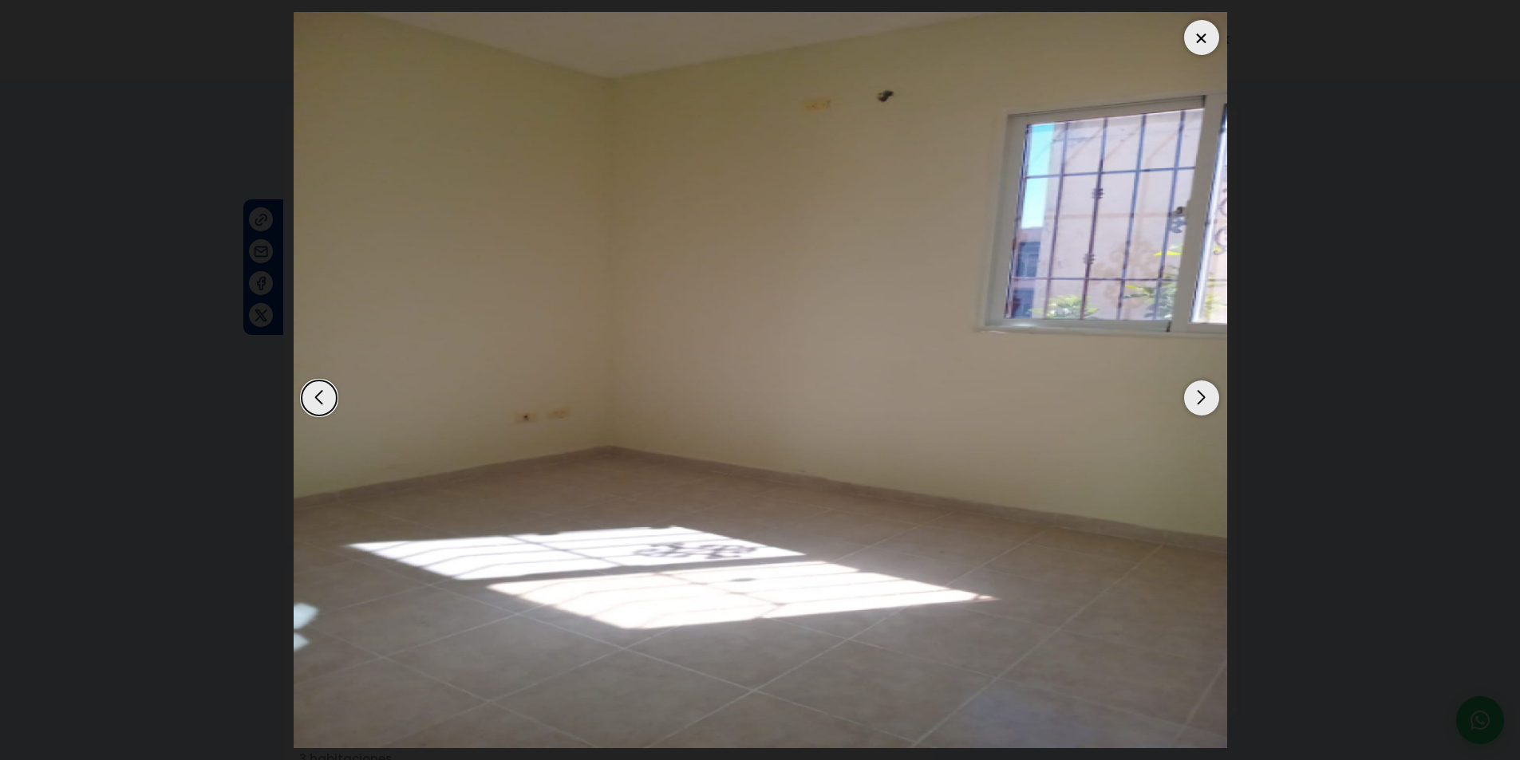
click at [1194, 400] on div "Next slide" at bounding box center [1201, 398] width 35 height 35
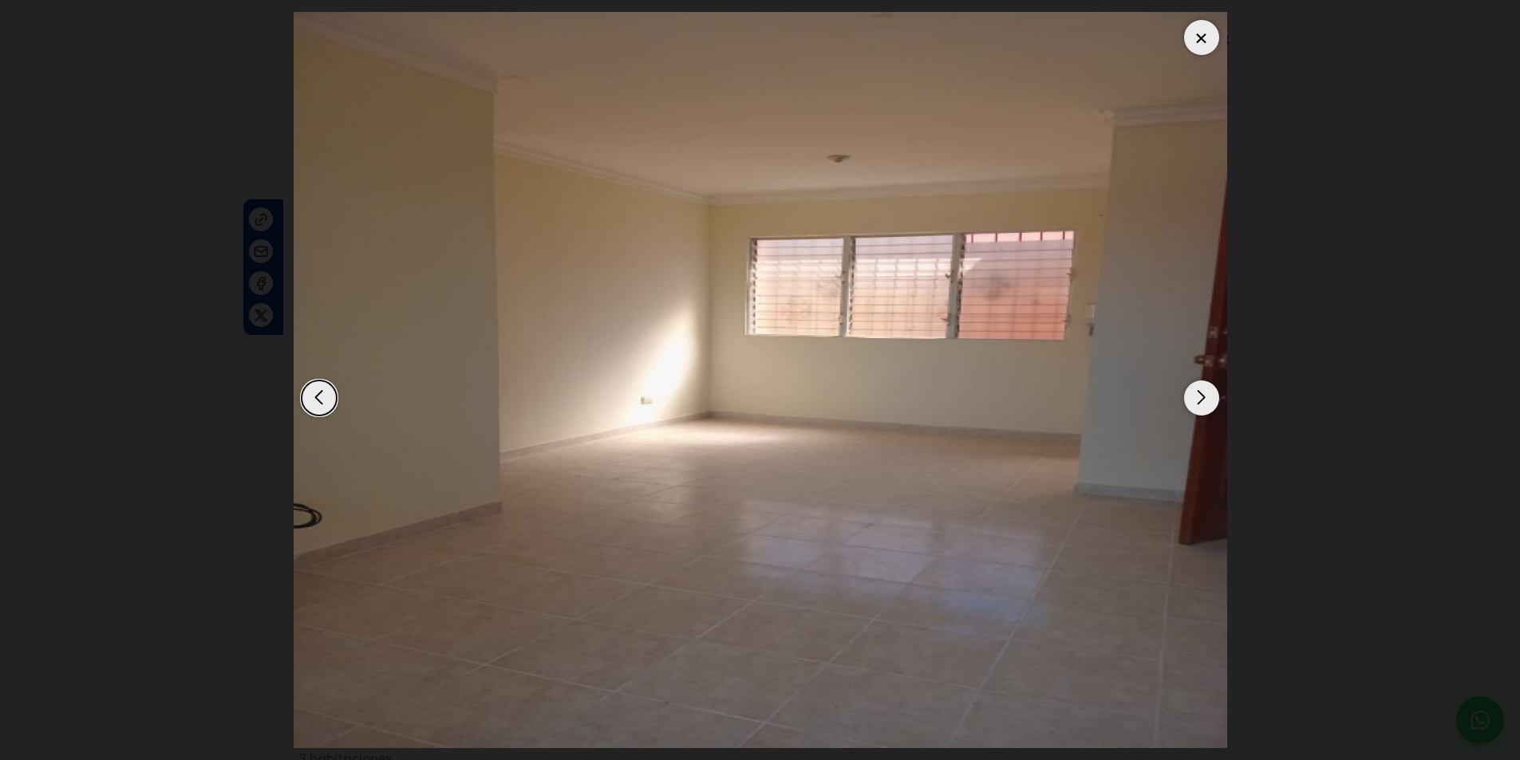
click at [1194, 400] on div "Next slide" at bounding box center [1201, 398] width 35 height 35
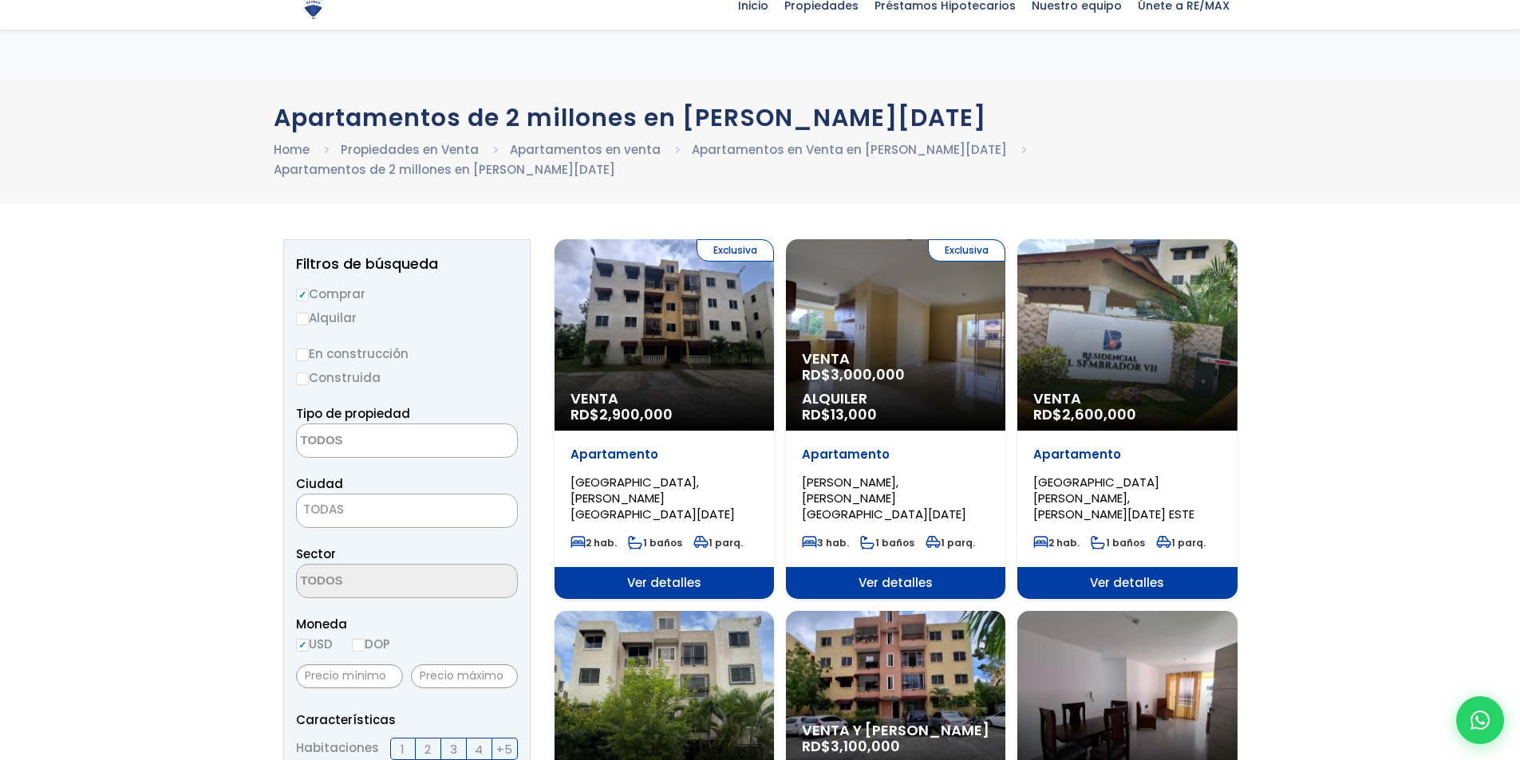
select select
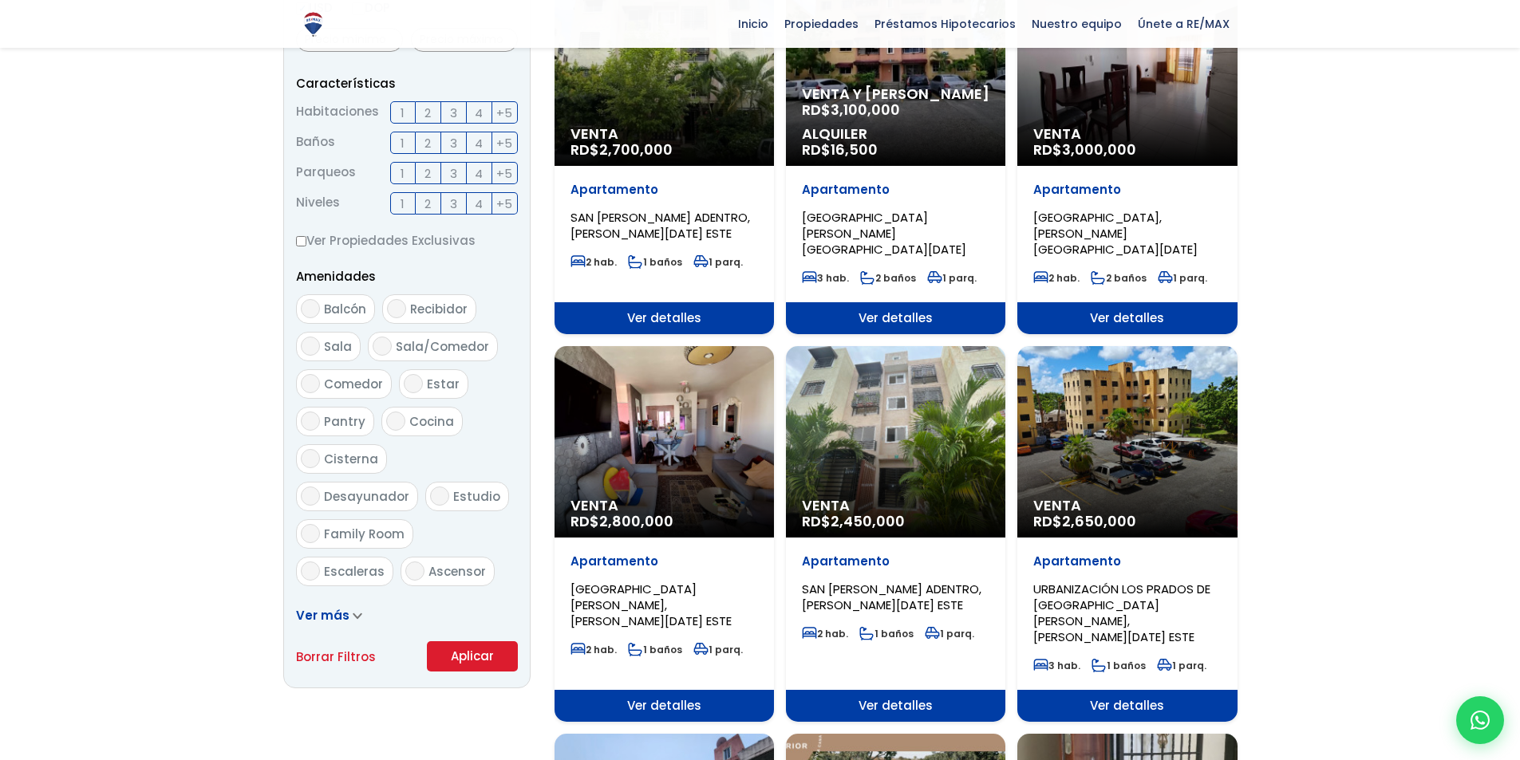
scroll to position [516, 0]
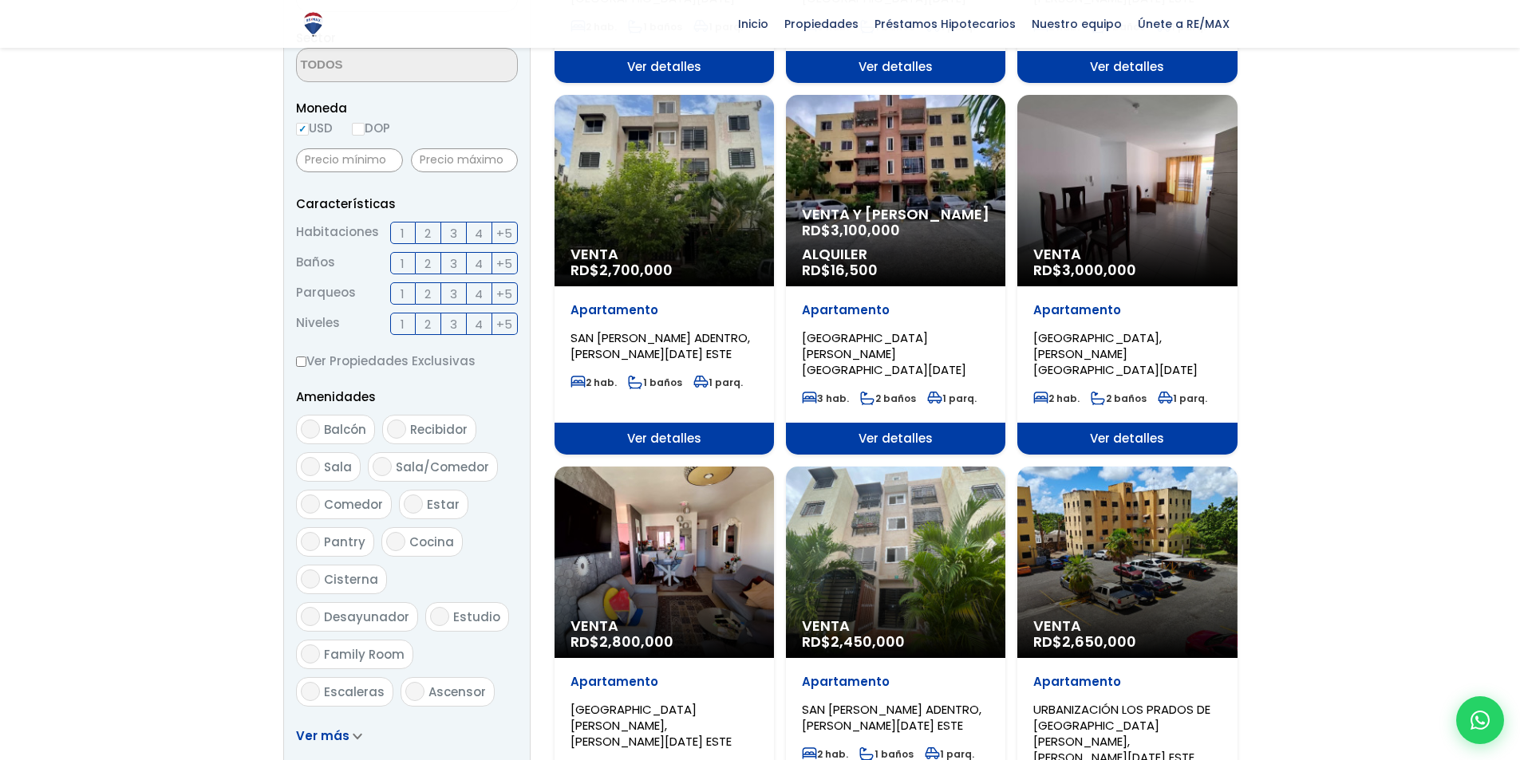
click at [936, 211] on p "Venta y Alquiler RD$ 3,100,000" at bounding box center [895, 223] width 187 height 32
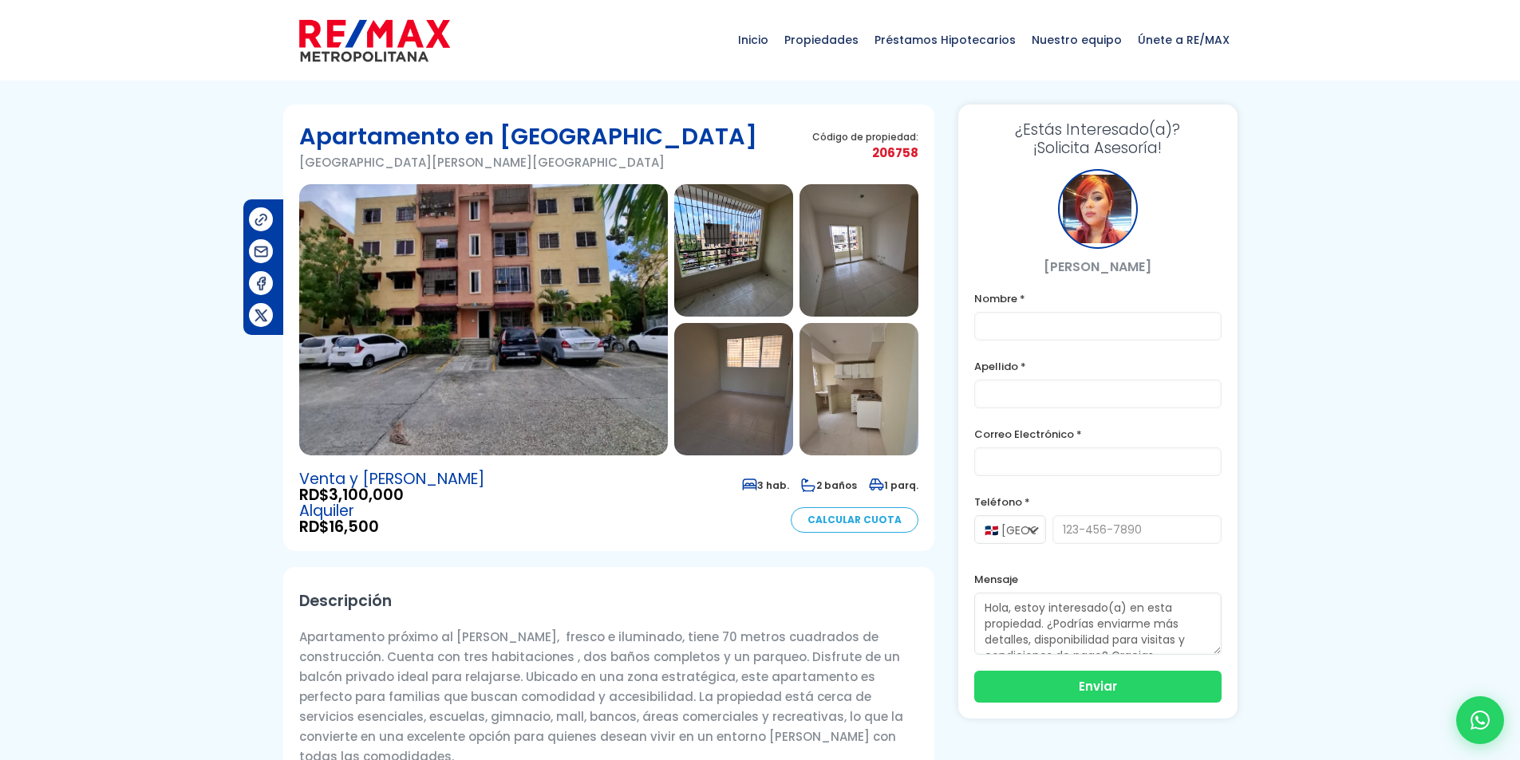
click at [720, 272] on img at bounding box center [733, 250] width 119 height 132
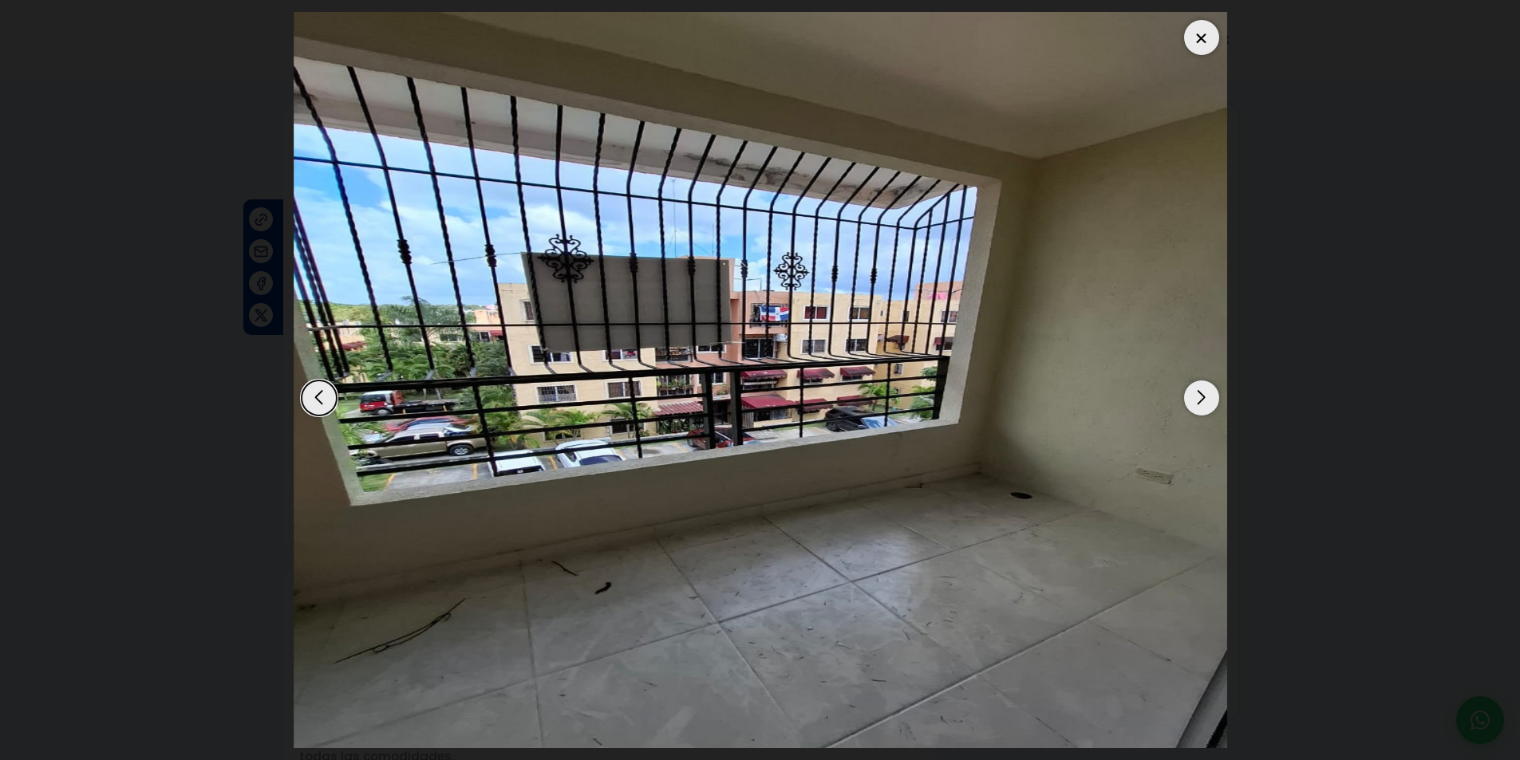
click at [1197, 392] on div "Next slide" at bounding box center [1201, 398] width 35 height 35
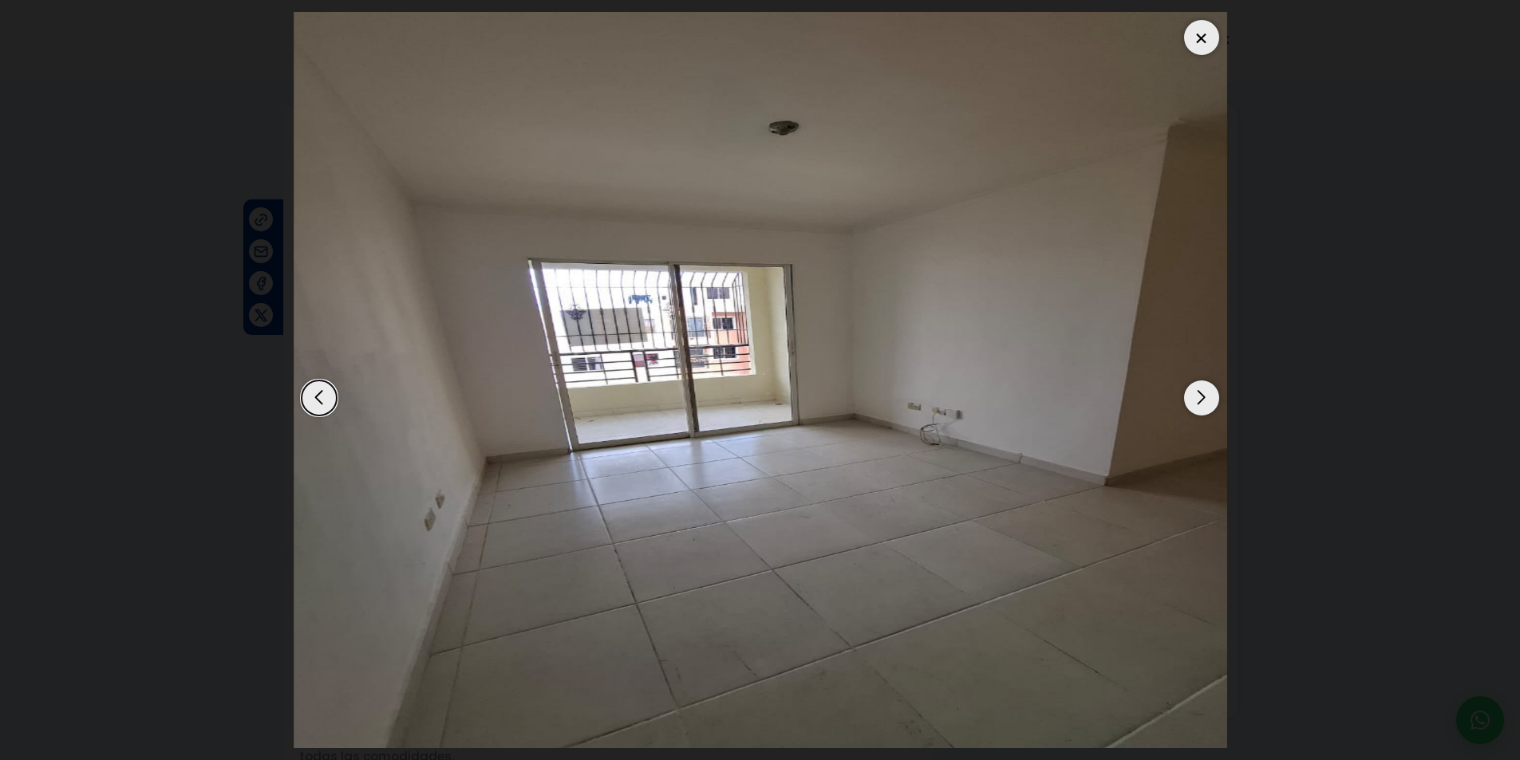
click at [1197, 392] on div "Next slide" at bounding box center [1201, 398] width 35 height 35
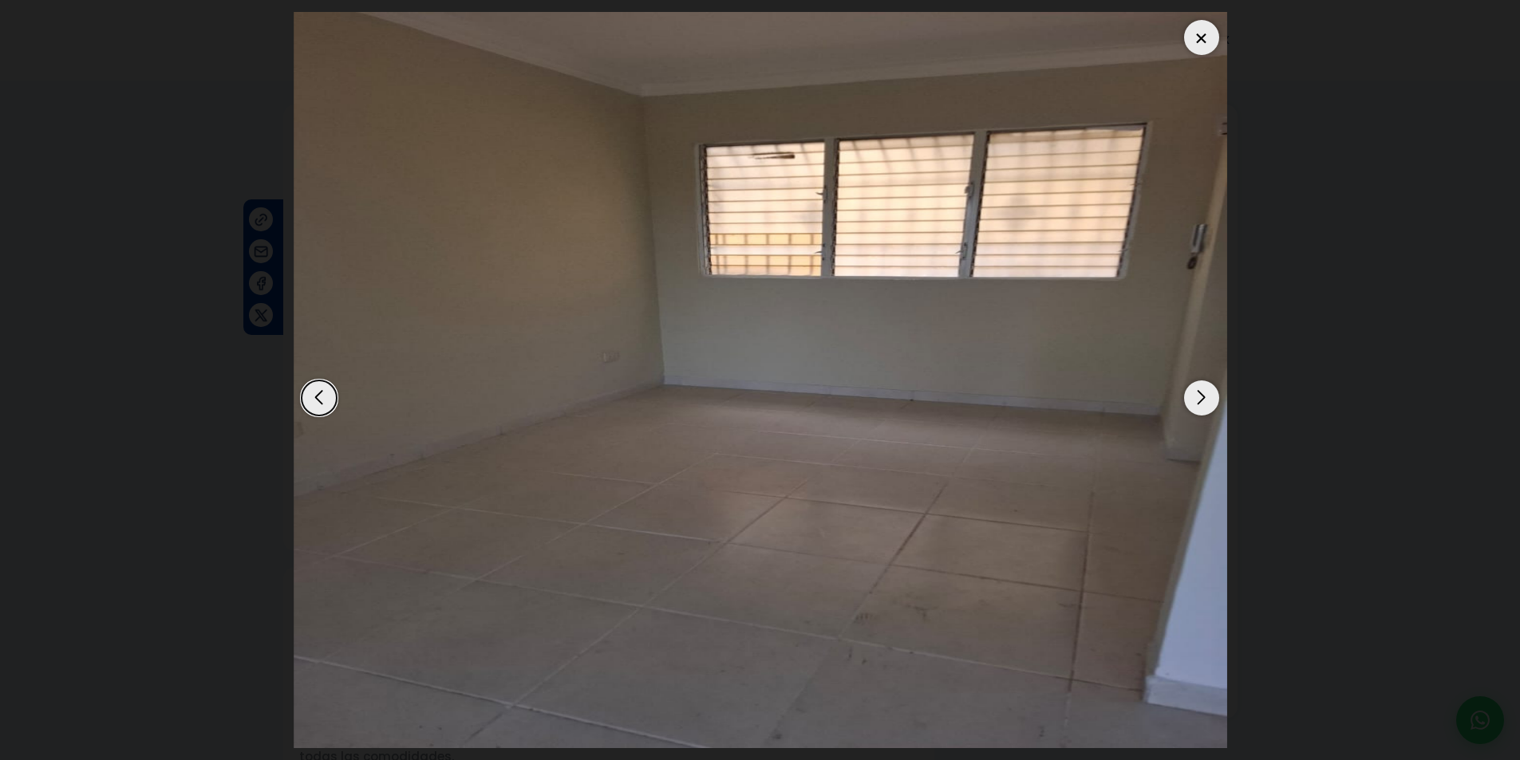
click at [1197, 392] on div "Next slide" at bounding box center [1201, 398] width 35 height 35
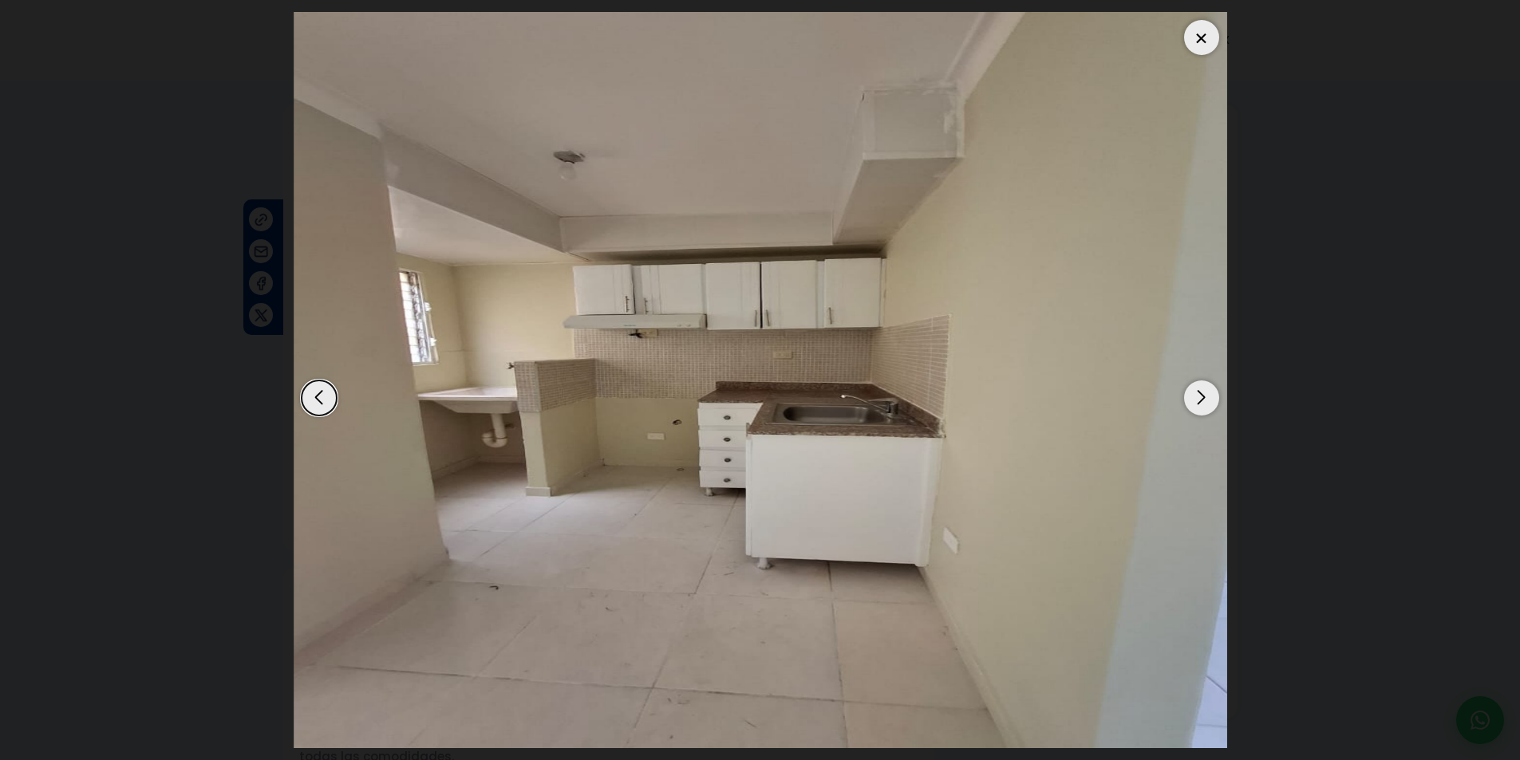
click at [1197, 392] on div "Next slide" at bounding box center [1201, 398] width 35 height 35
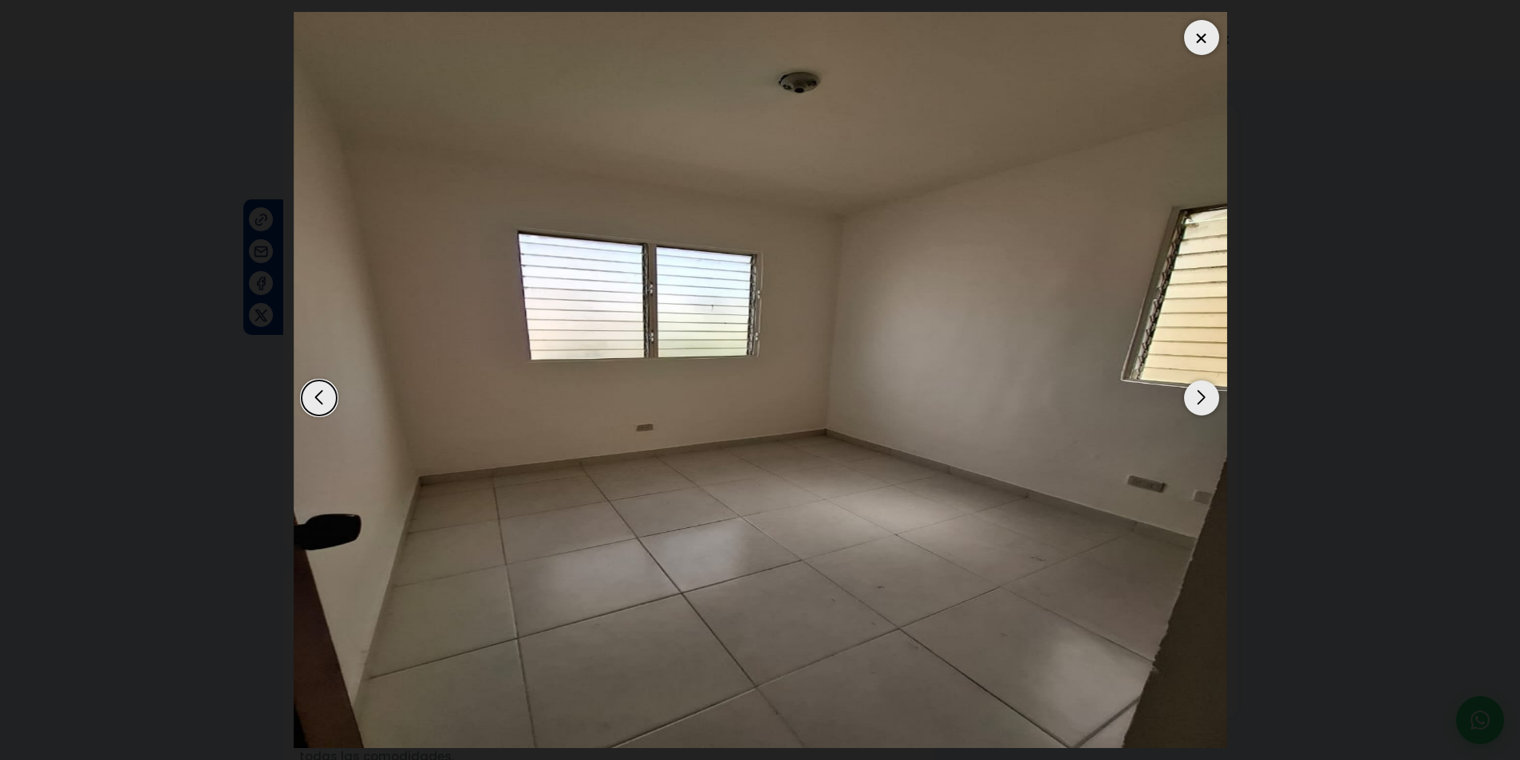
click at [1197, 392] on div "Next slide" at bounding box center [1201, 398] width 35 height 35
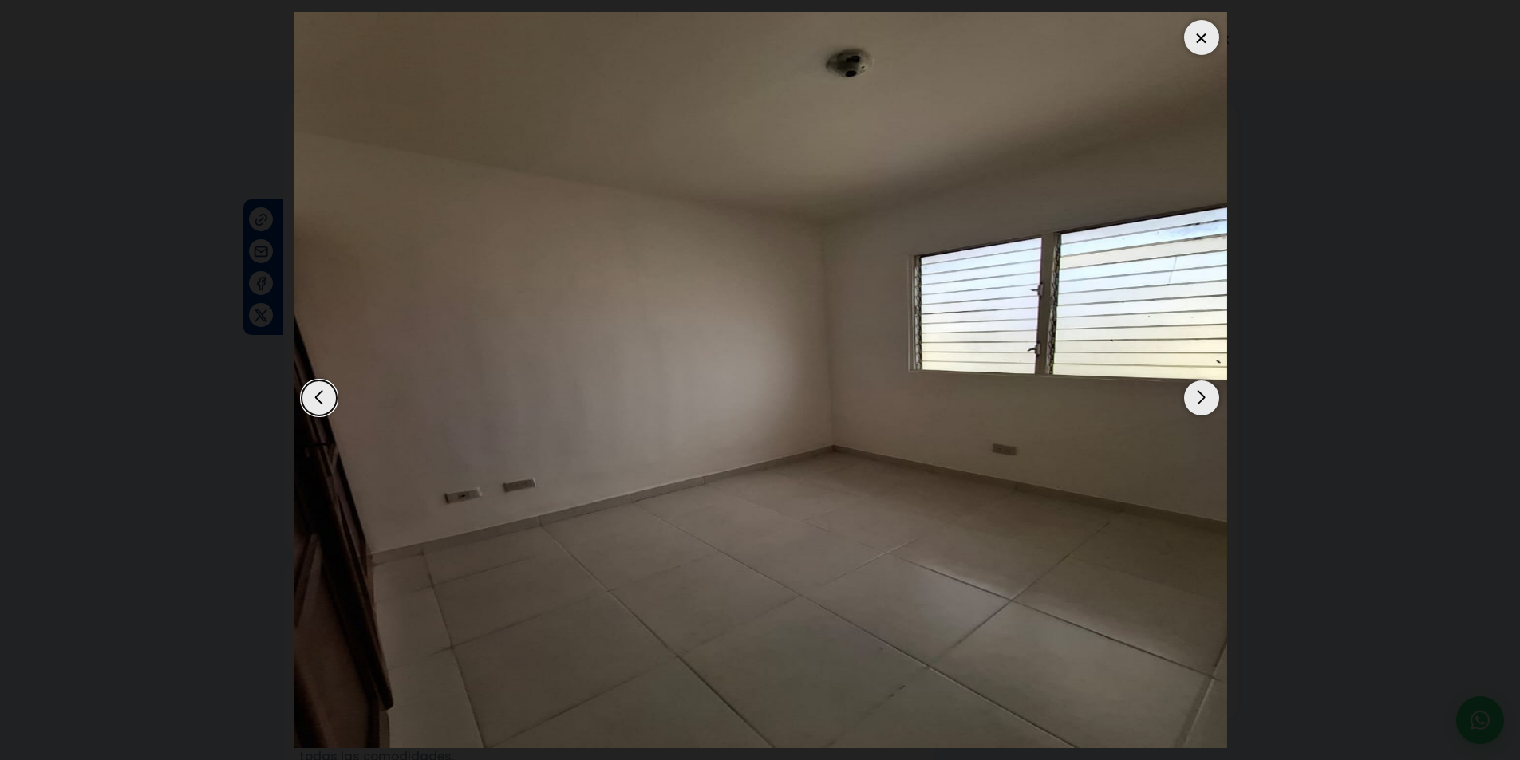
click at [1197, 392] on div "Next slide" at bounding box center [1201, 398] width 35 height 35
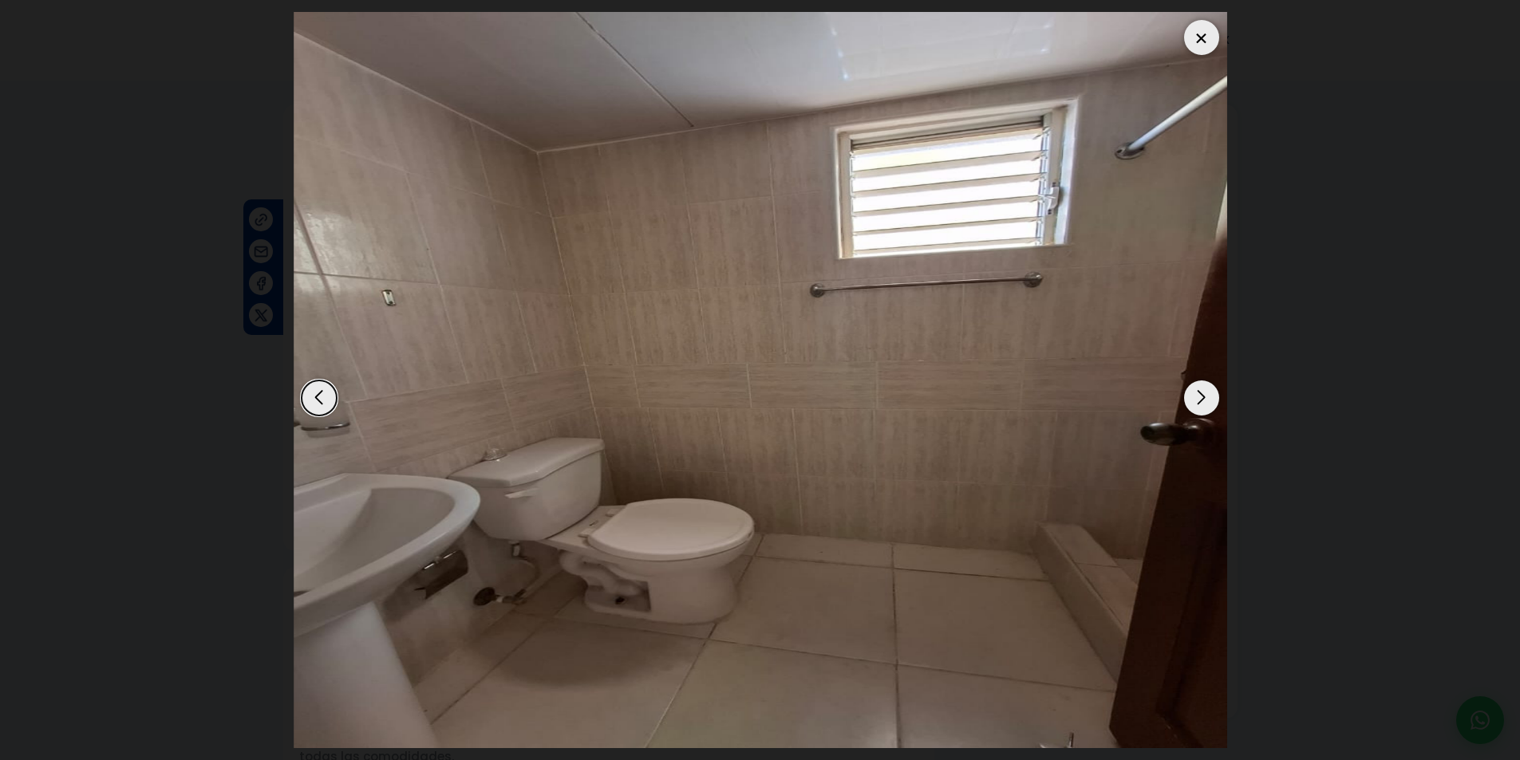
click at [1197, 392] on div "Next slide" at bounding box center [1201, 398] width 35 height 35
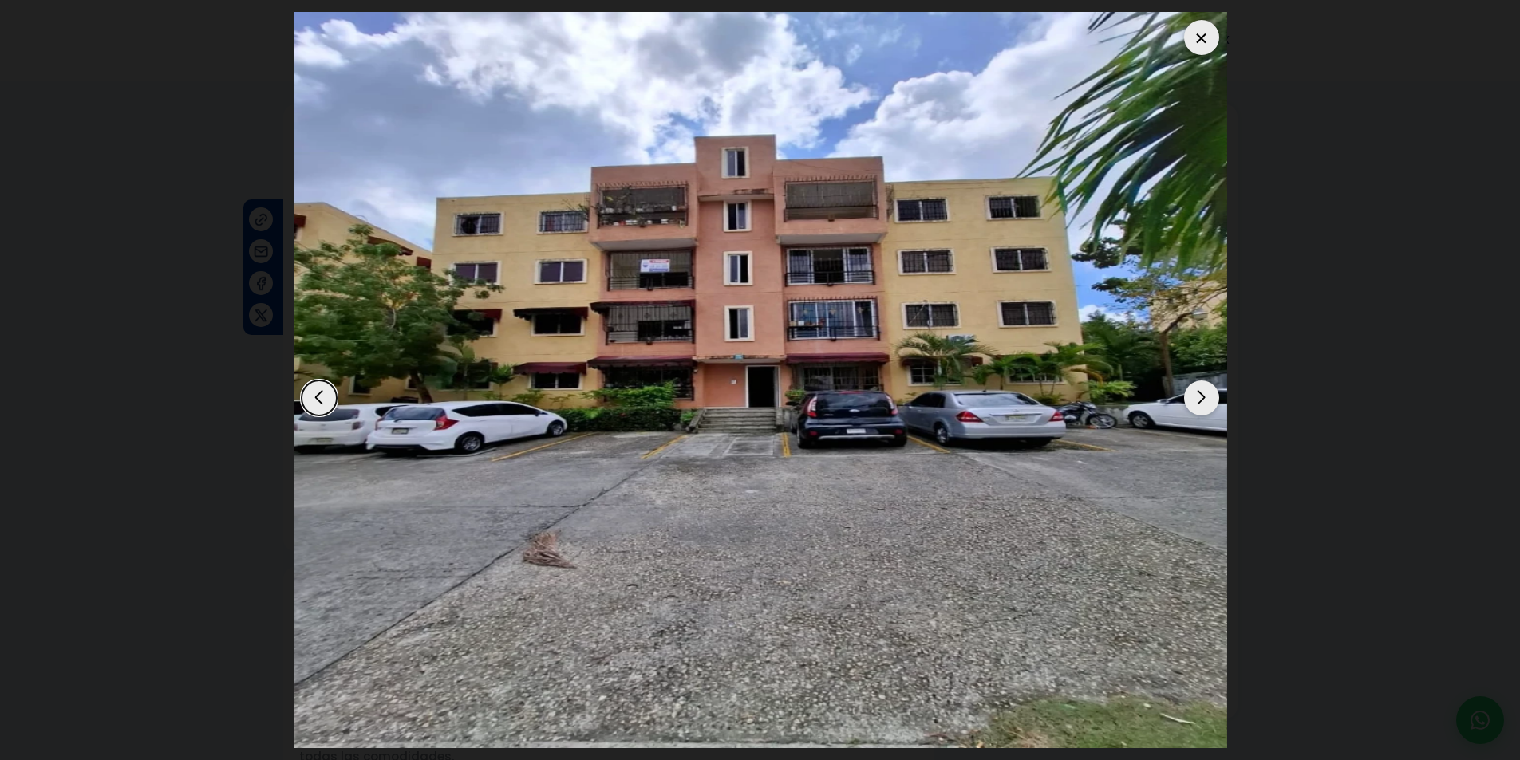
click at [1191, 392] on div "Next slide" at bounding box center [1201, 398] width 35 height 35
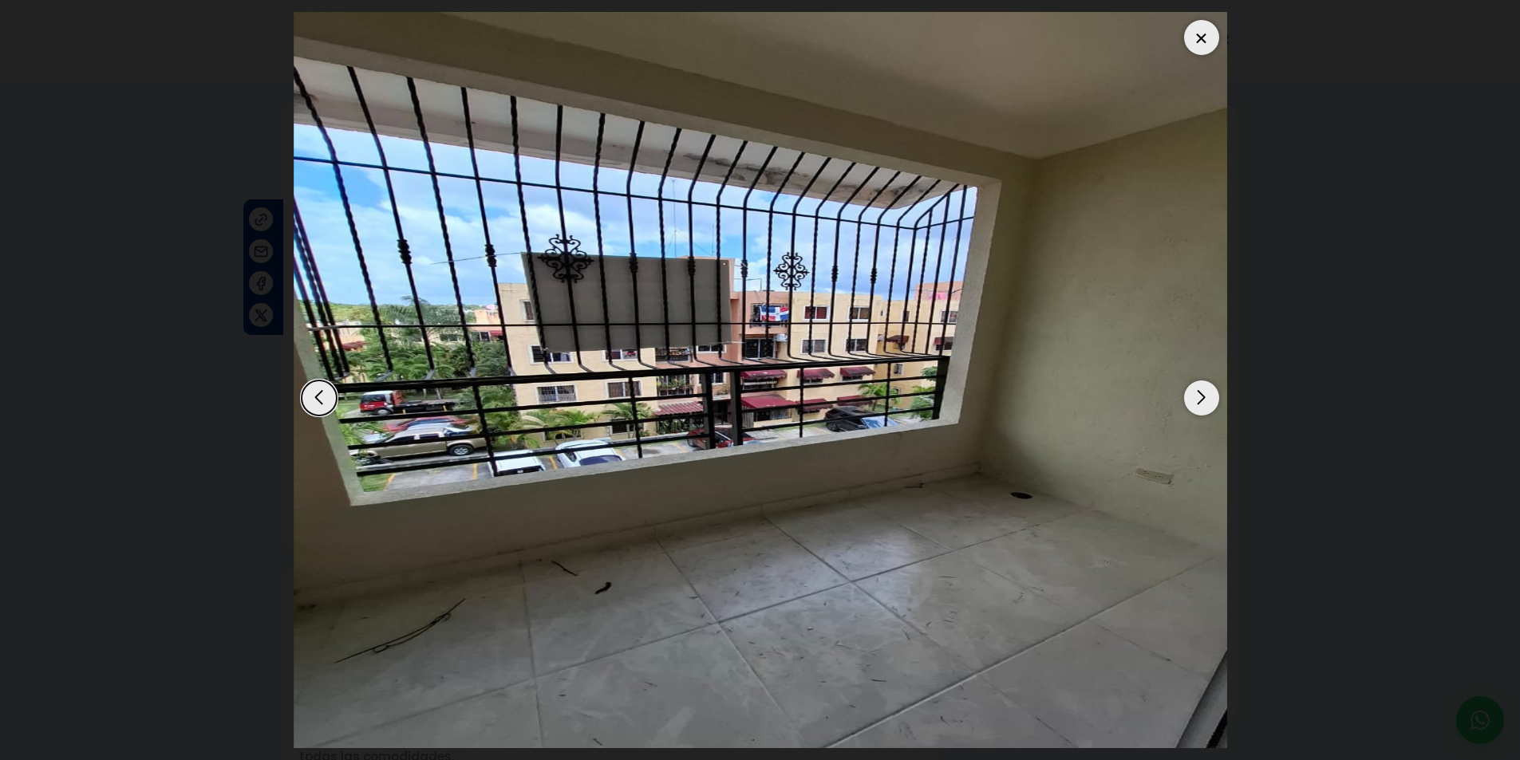
click at [1191, 392] on div "Next slide" at bounding box center [1201, 398] width 35 height 35
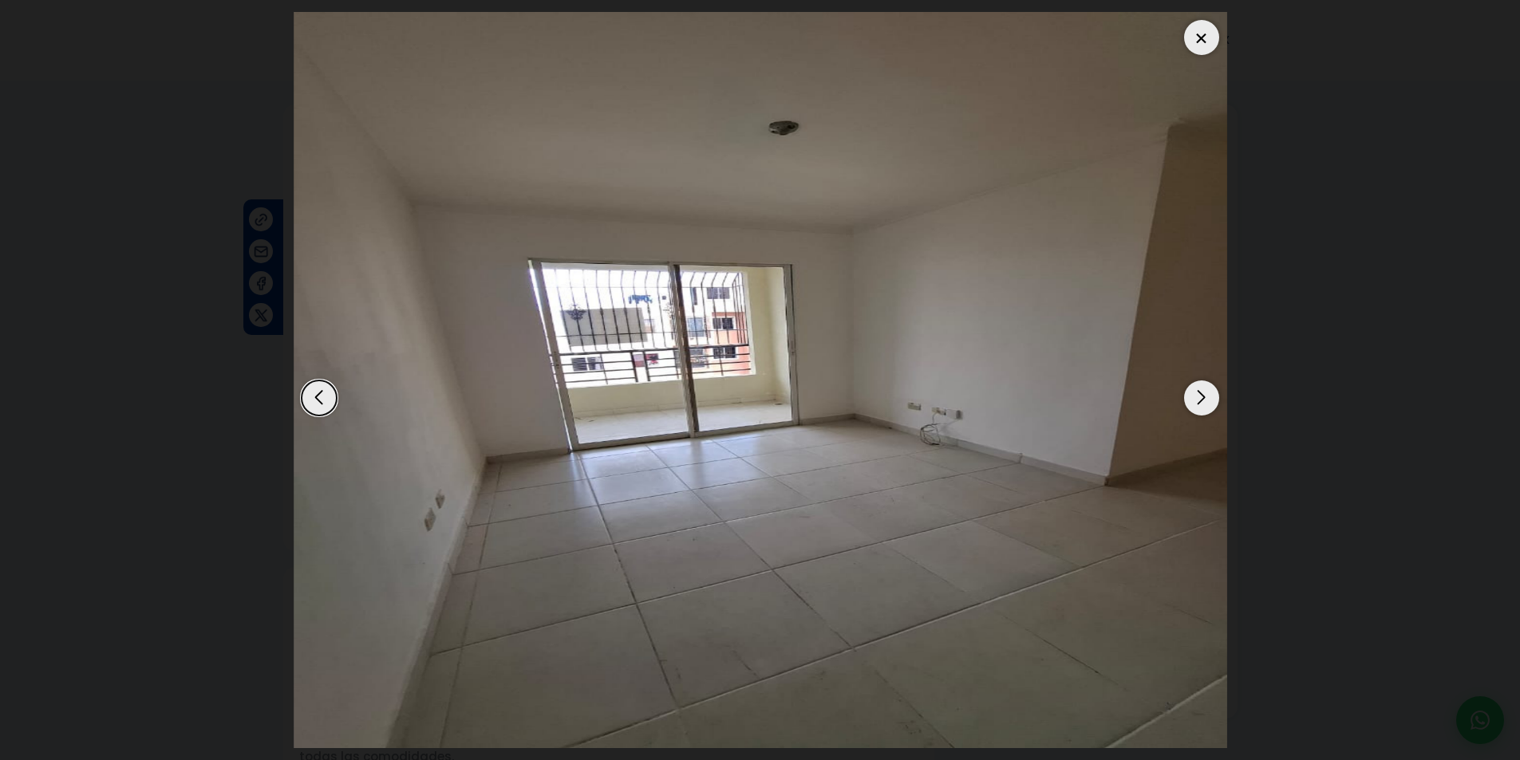
click at [1190, 392] on div "Next slide" at bounding box center [1201, 398] width 35 height 35
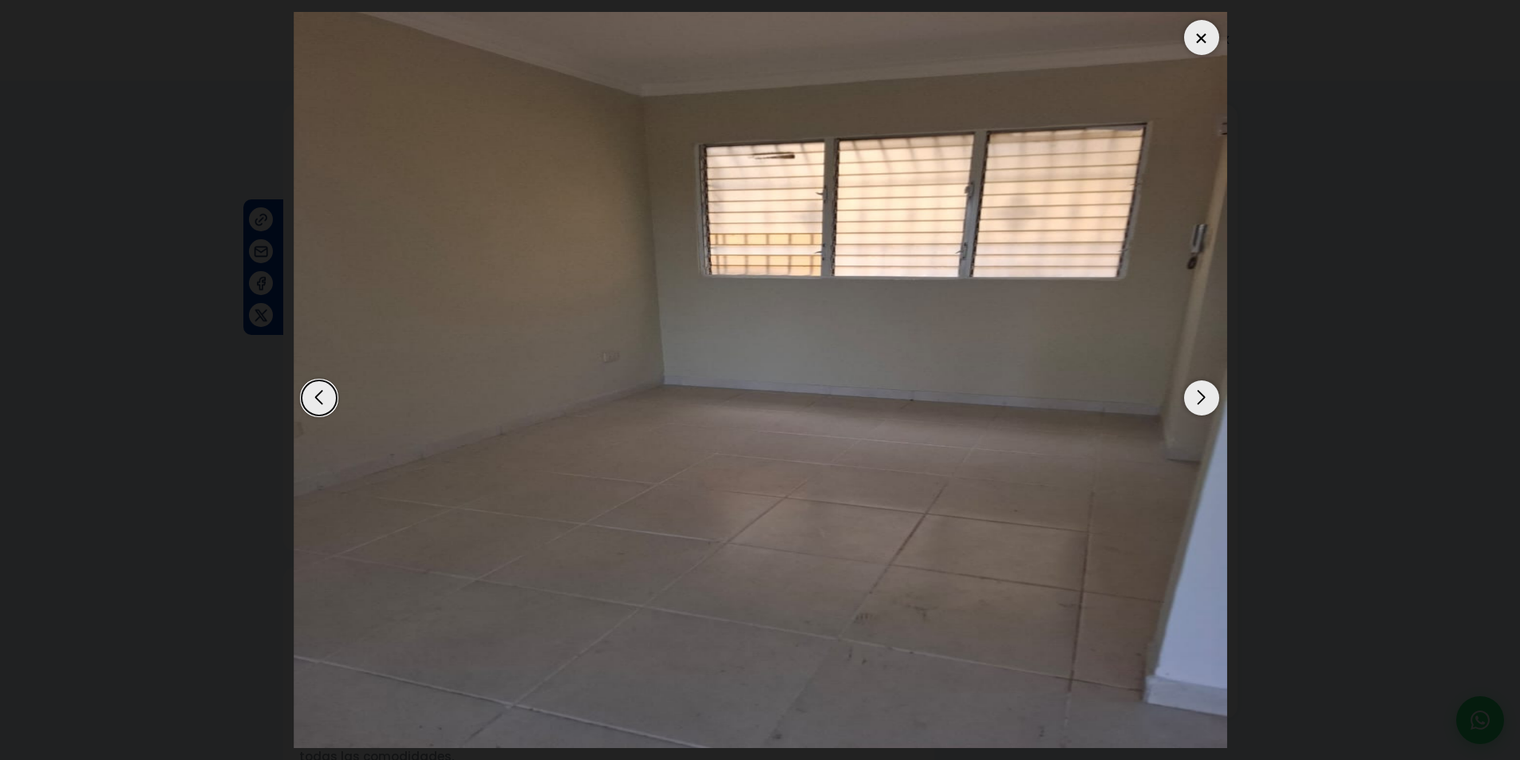
click at [1190, 392] on div "Next slide" at bounding box center [1201, 398] width 35 height 35
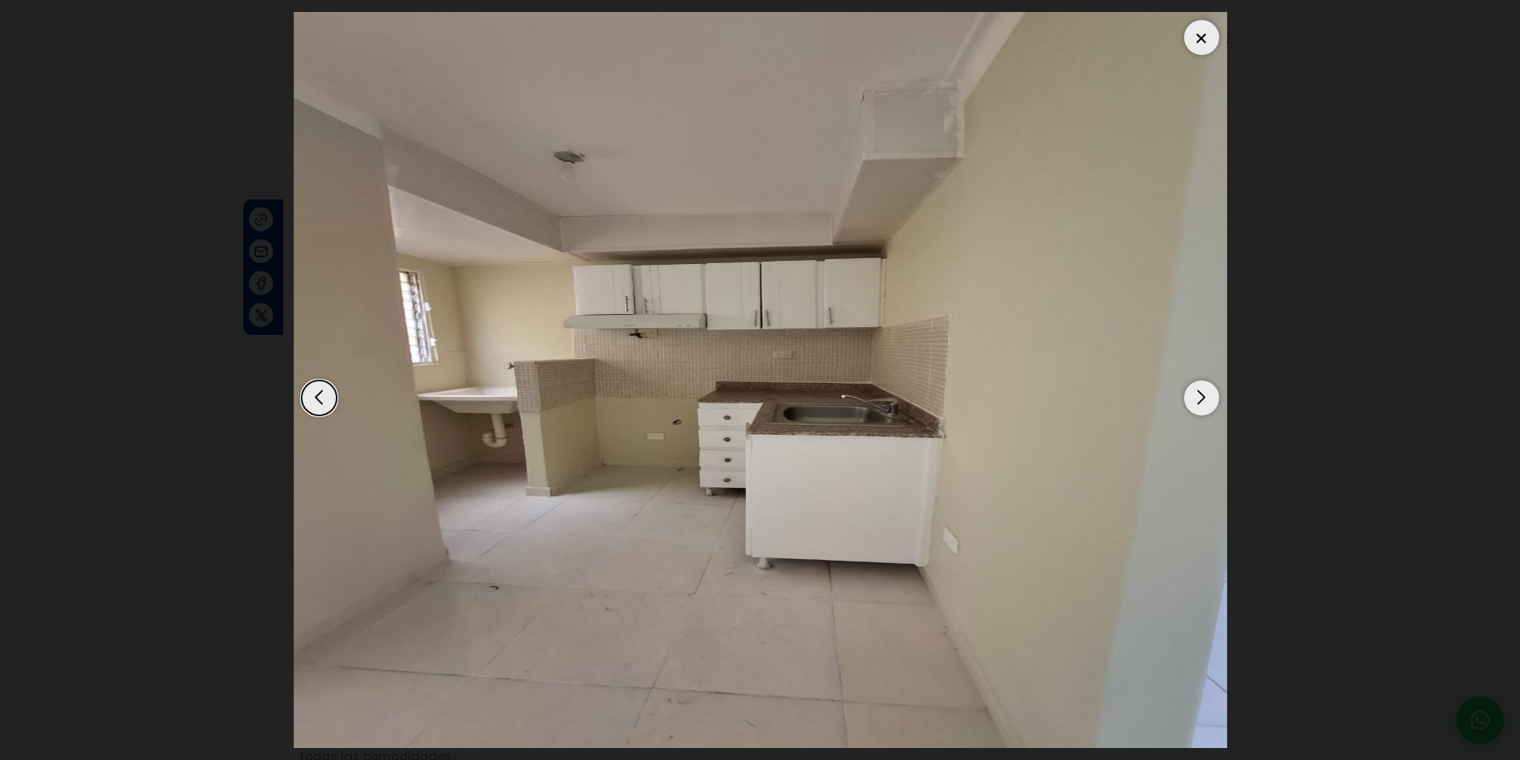
click at [1190, 392] on div "Next slide" at bounding box center [1201, 398] width 35 height 35
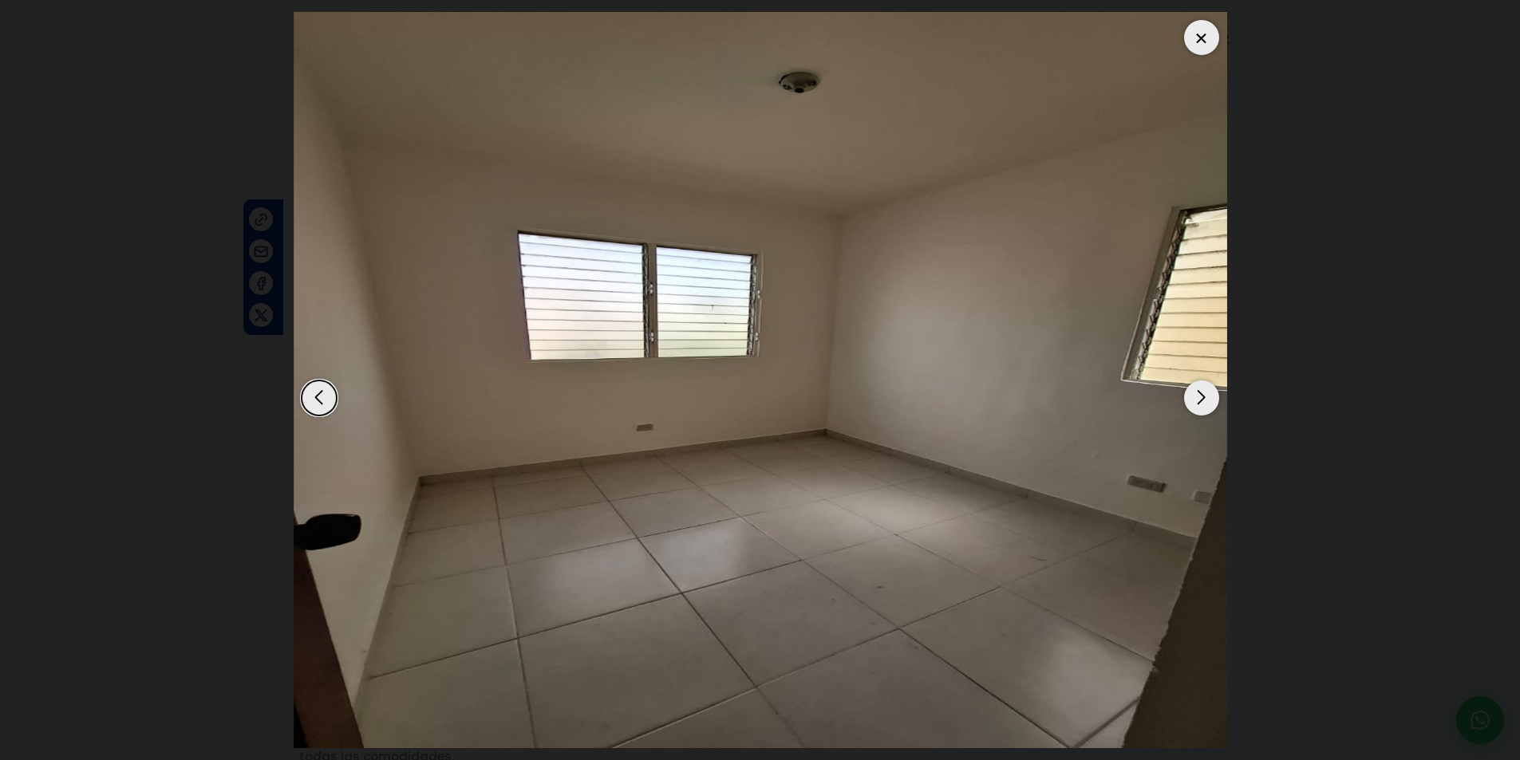
click at [1188, 392] on div "Next slide" at bounding box center [1201, 398] width 35 height 35
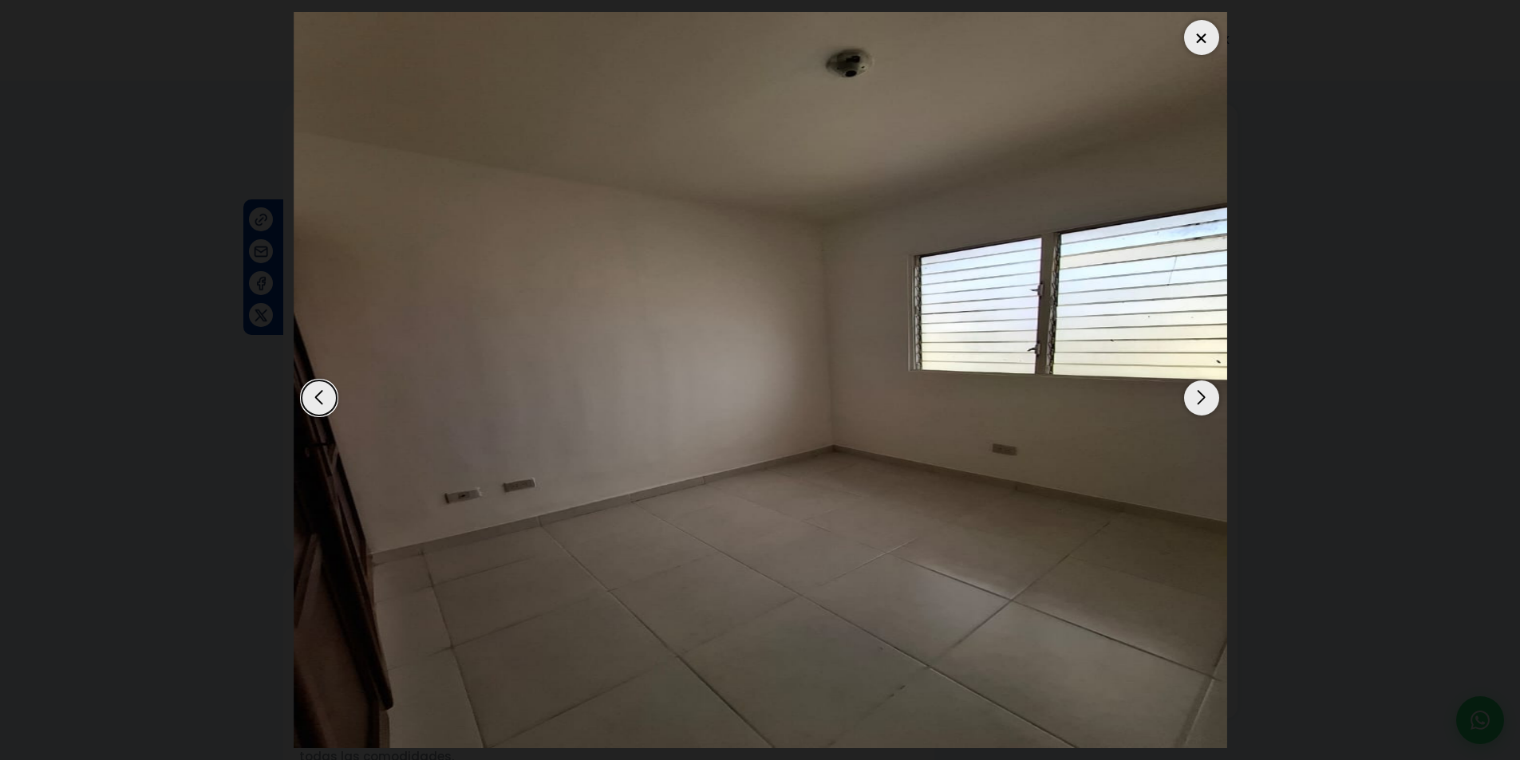
click at [1187, 392] on div "Next slide" at bounding box center [1201, 398] width 35 height 35
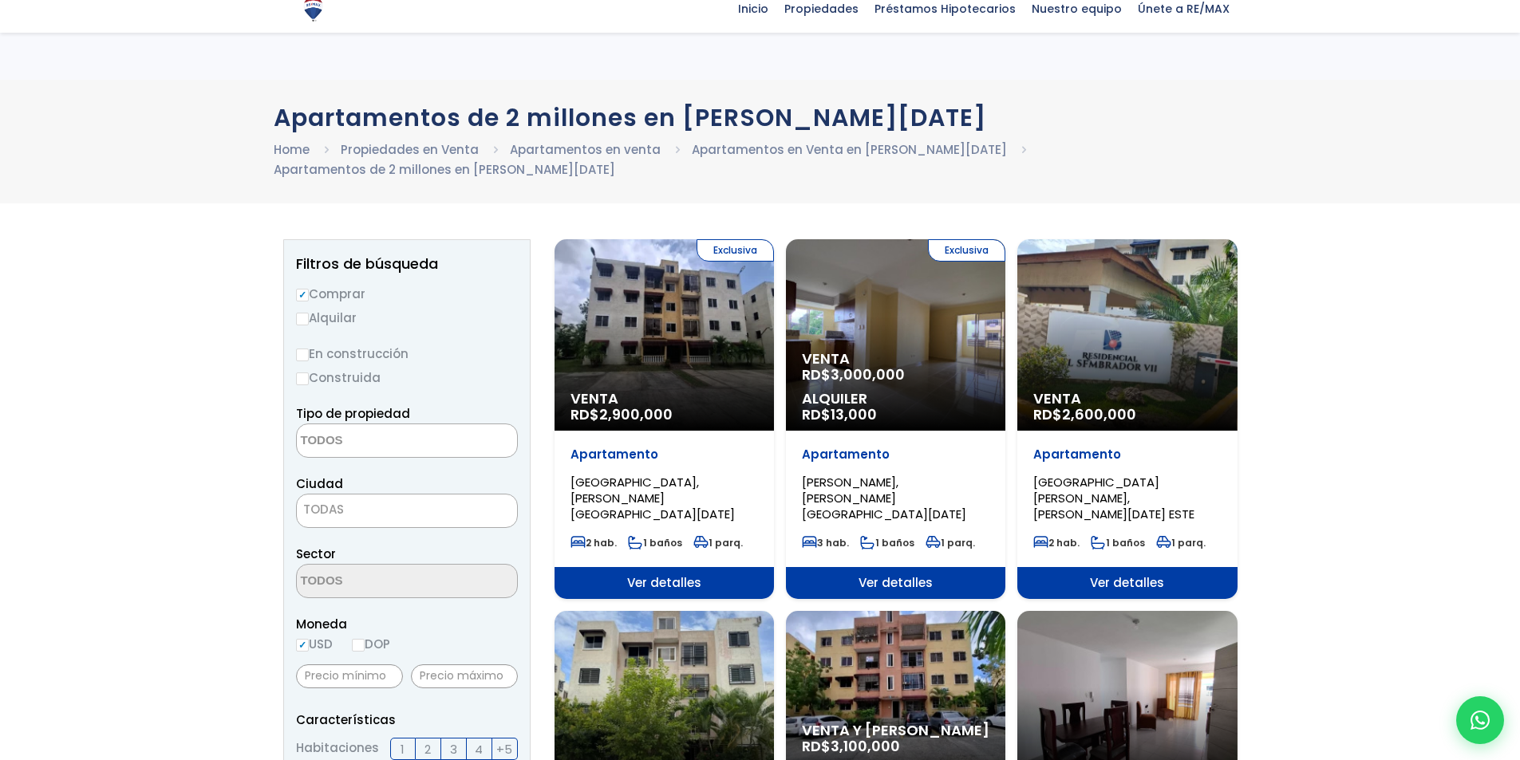
select select
